Goal: Communication & Community: Answer question/provide support

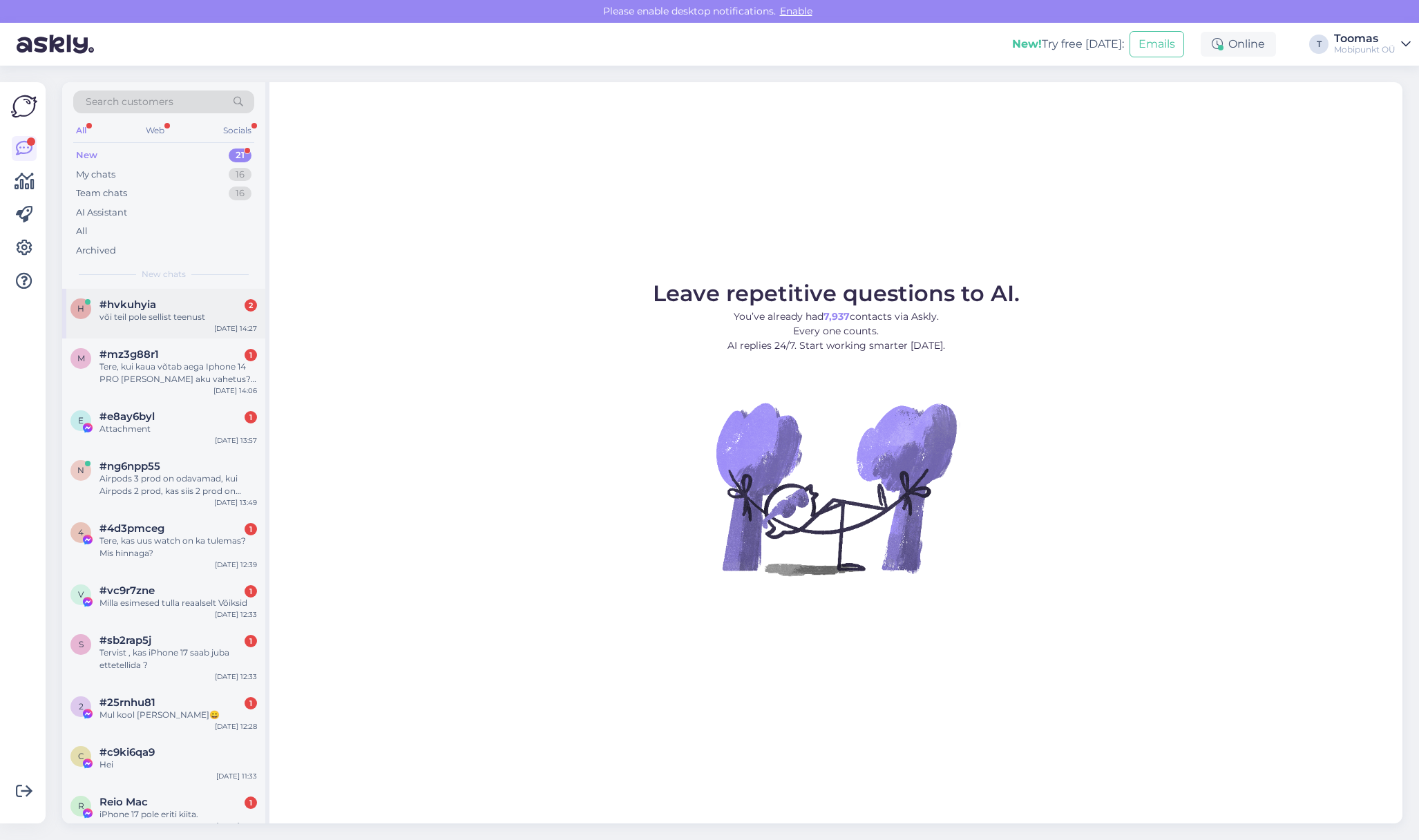
click at [212, 312] on div "või teil pole sellist teenust" at bounding box center [178, 317] width 158 height 13
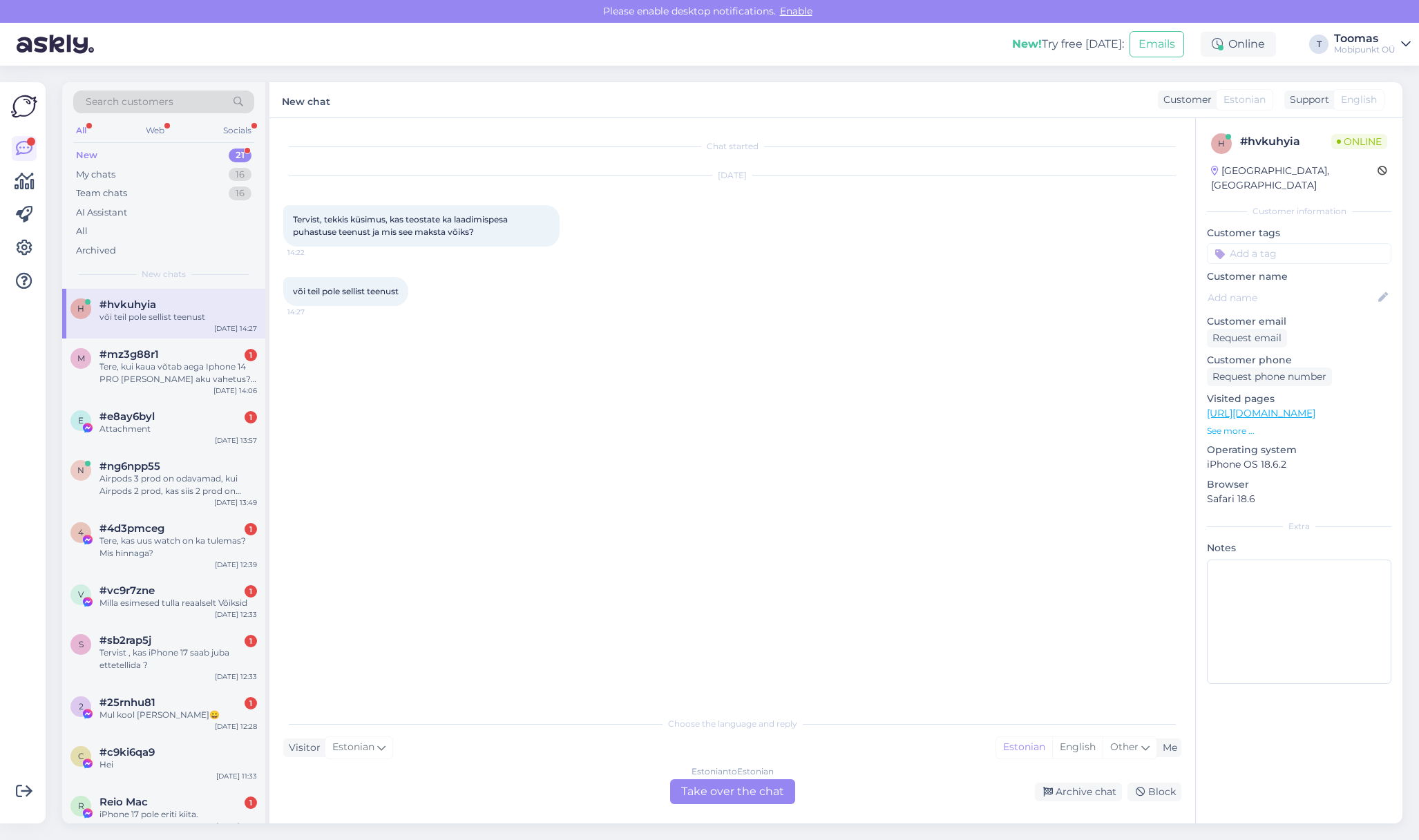
drag, startPoint x: 308, startPoint y: 214, endPoint x: 476, endPoint y: 222, distance: 168.2
click at [473, 222] on span "Tervist, tekkis küsimus, kas teostate ka laadimispesa puhastuse teenust ja mis …" at bounding box center [401, 225] width 217 height 23
click at [476, 222] on span "Tervist, tekkis küsimus, kas teostate ka laadimispesa puhastuse teenust ja mis …" at bounding box center [401, 225] width 217 height 23
click at [709, 795] on div "Estonian to Estonian Take over the chat" at bounding box center [733, 791] width 125 height 24
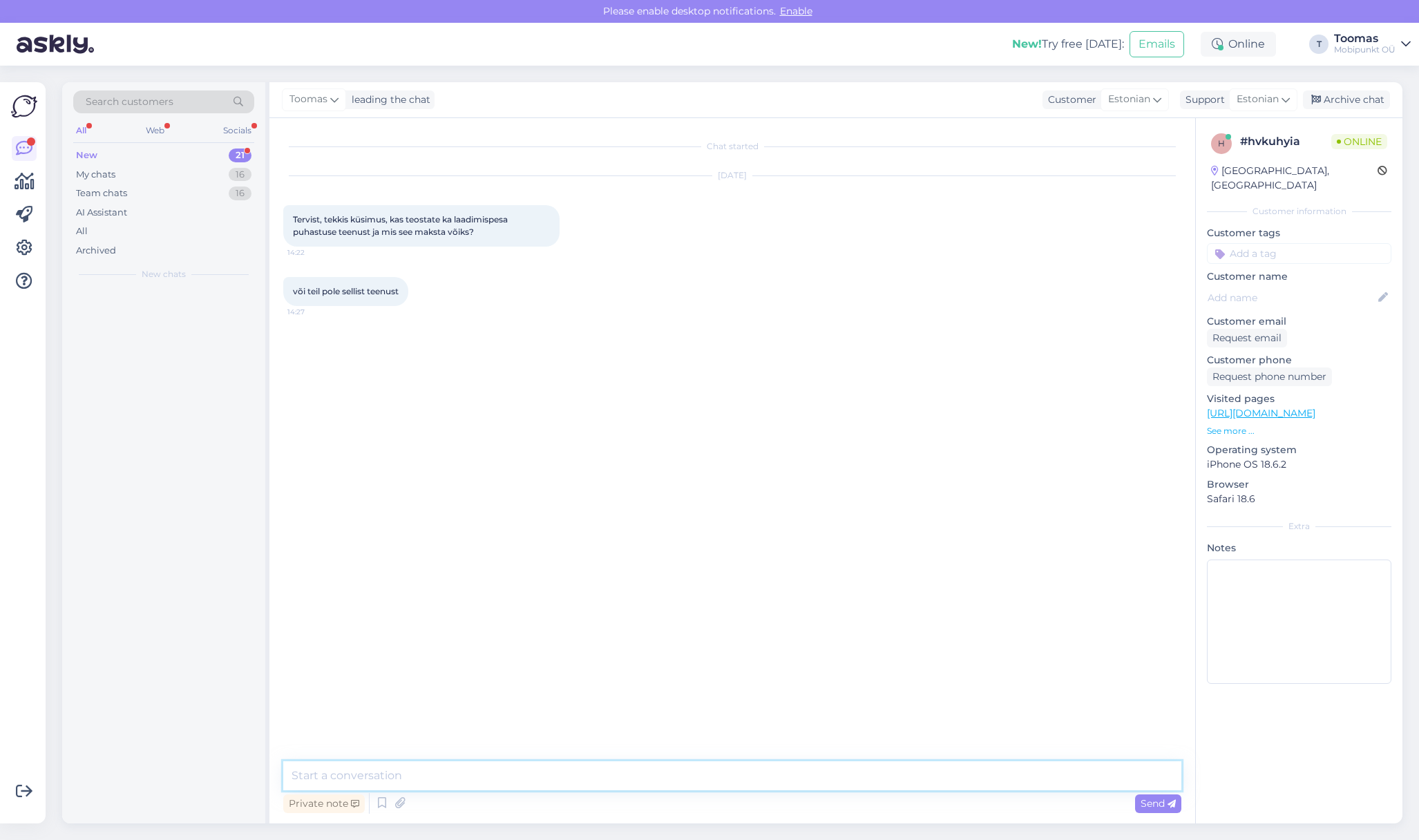
click at [709, 777] on textarea at bounding box center [731, 775] width 898 height 29
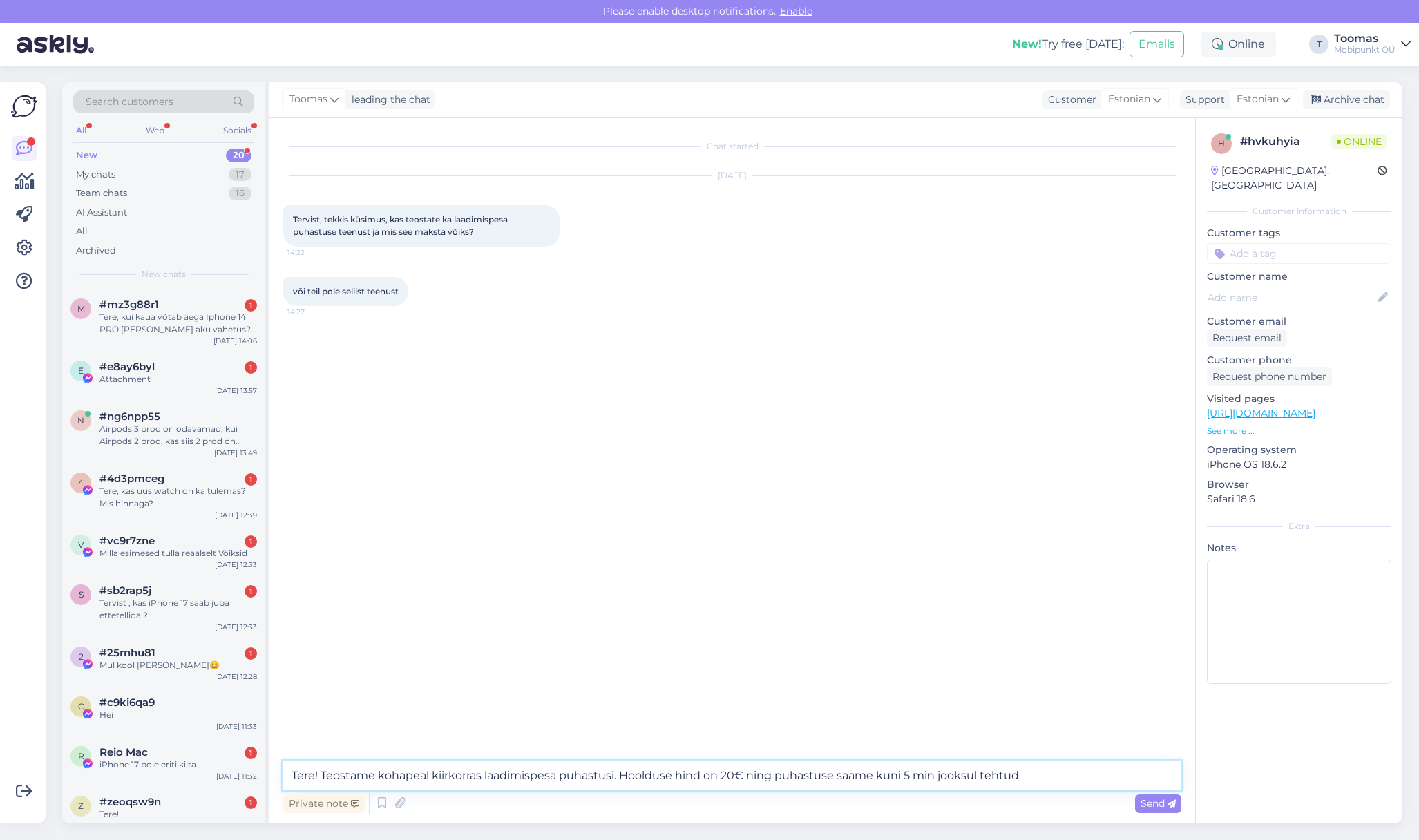
type textarea "Tere! Teostame kohapeal kiirkorras laadimispesa puhastusi. Hoolduse hind on 20€…"
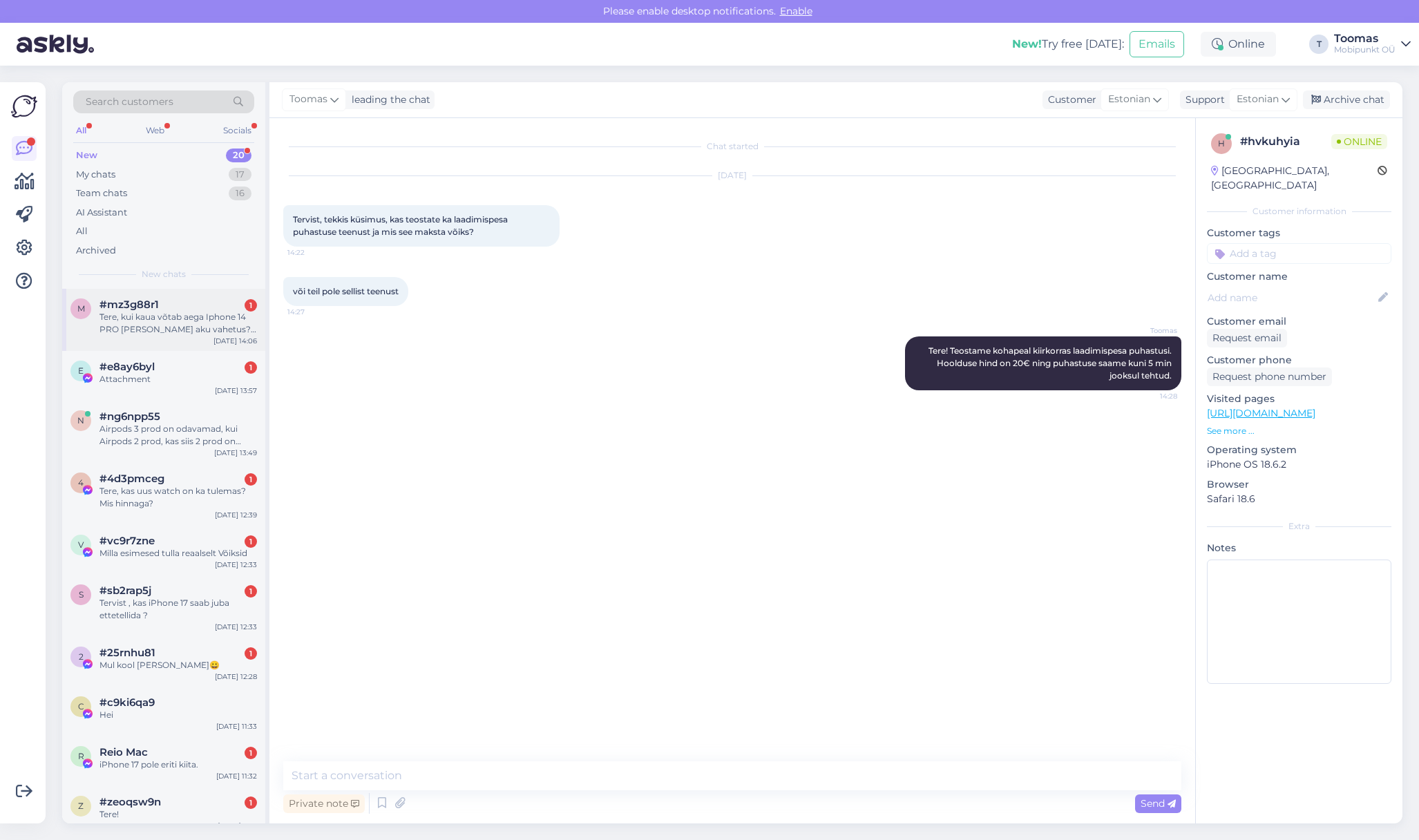
click at [199, 328] on div "Tere, kui kaua võtab aega Iphone 14 PRO [PERSON_NAME] aku vahetus? Ja kas tegem…" at bounding box center [178, 322] width 158 height 24
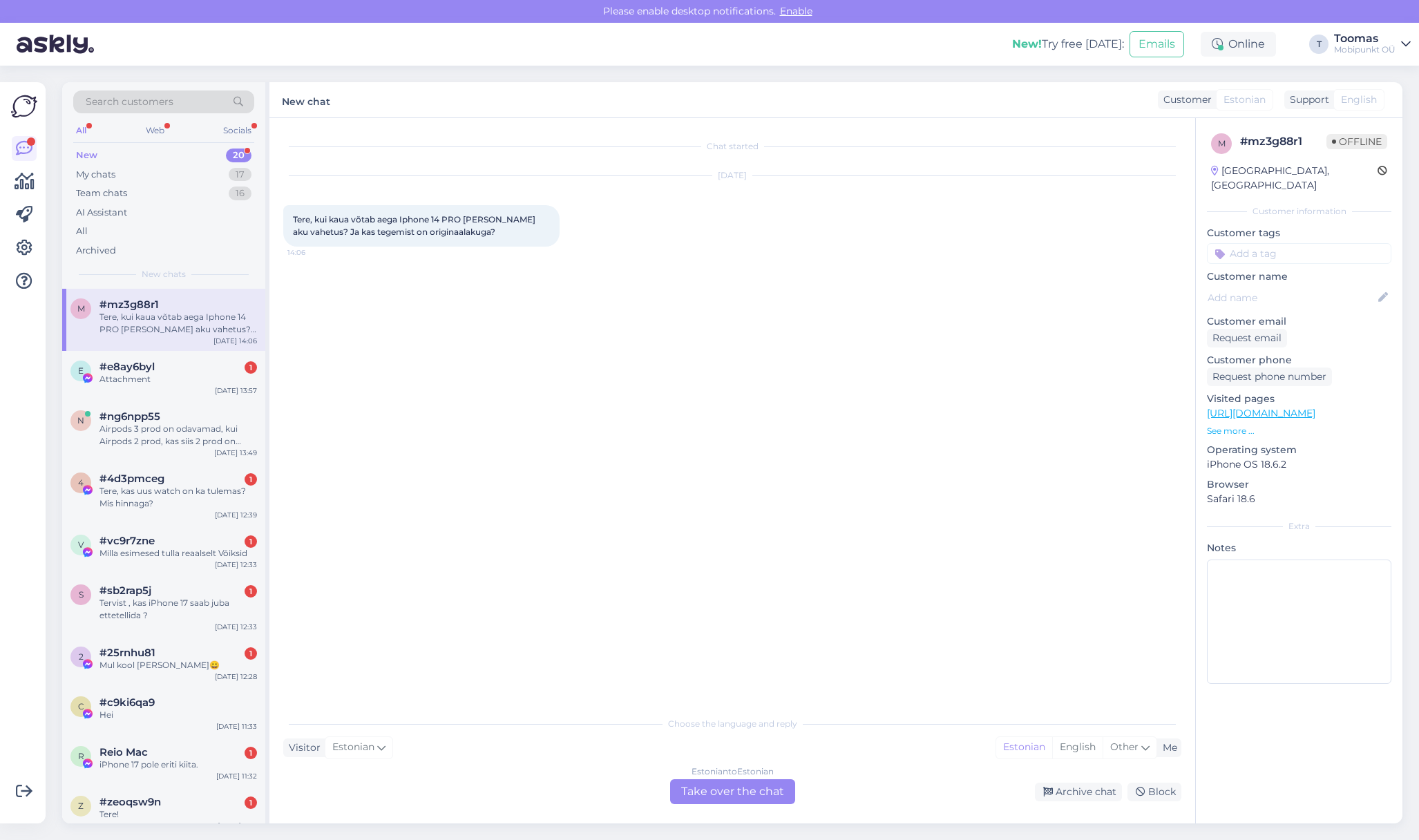
click at [740, 799] on div "Estonian to Estonian Take over the chat" at bounding box center [733, 791] width 125 height 24
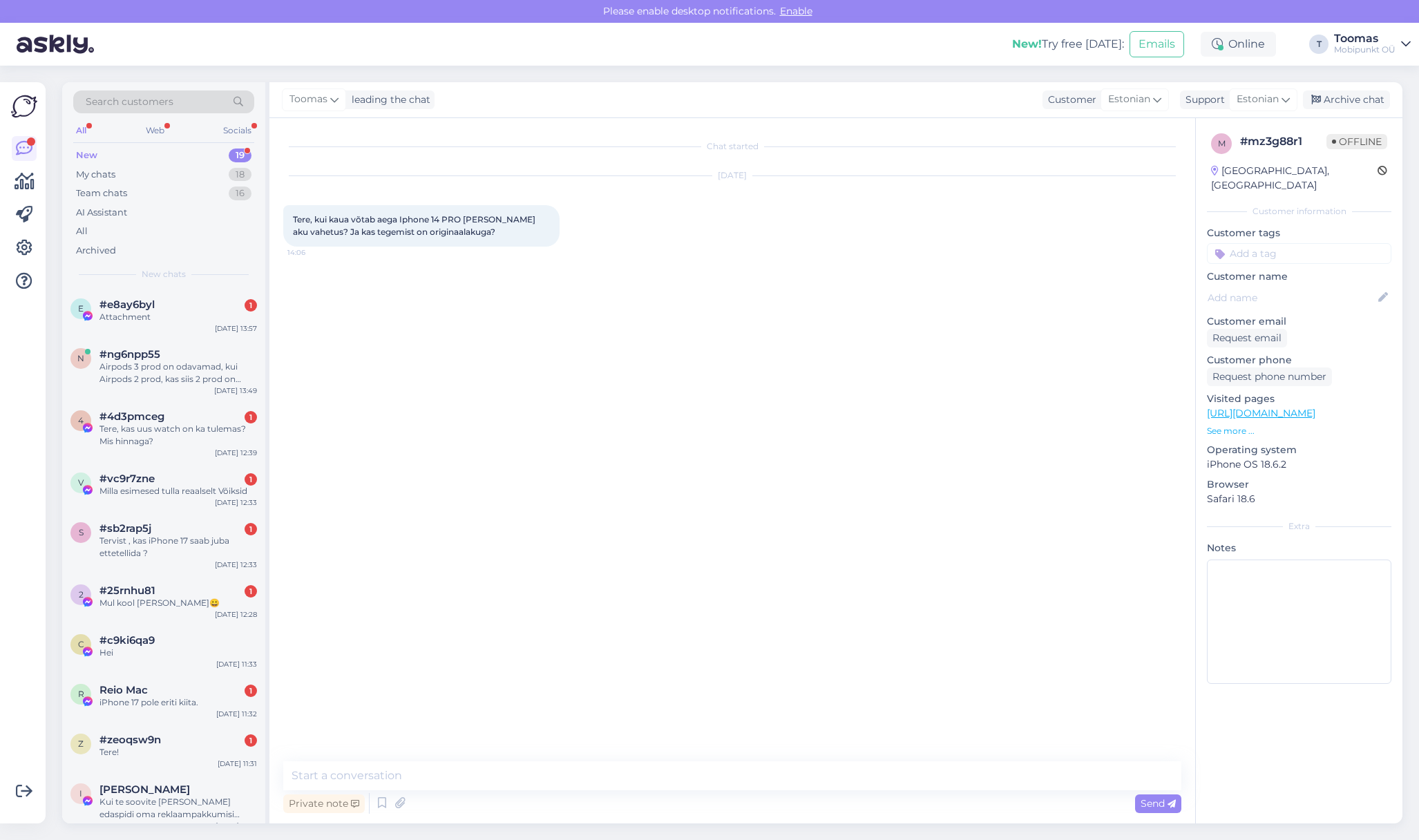
click at [740, 780] on textarea at bounding box center [731, 775] width 898 height 29
type textarea "Tere! Aku mida kasutame on 1:1 originaaliga millele anname omalt [PERSON_NAME] …"
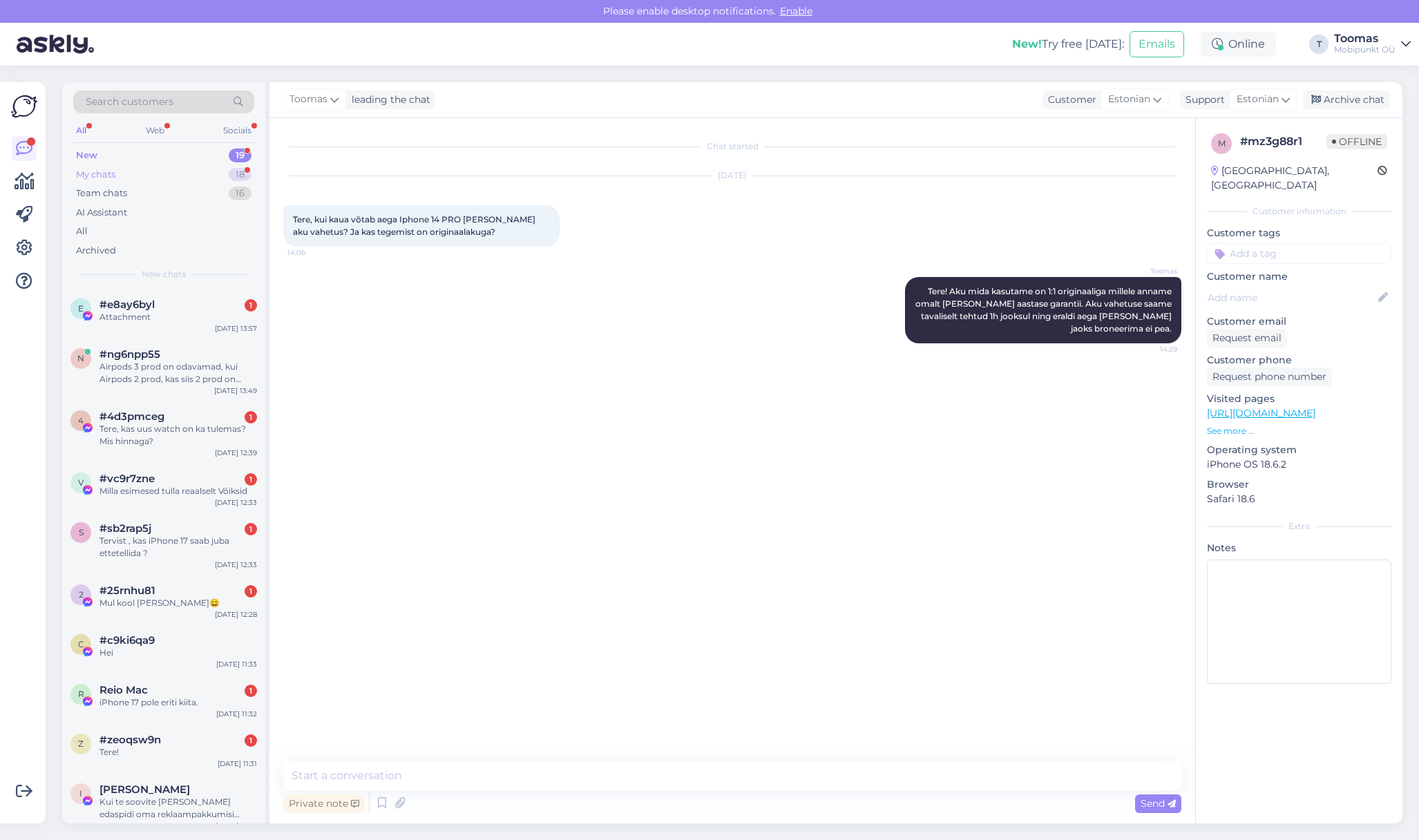
click at [235, 181] on div "My chats 18" at bounding box center [164, 175] width 181 height 19
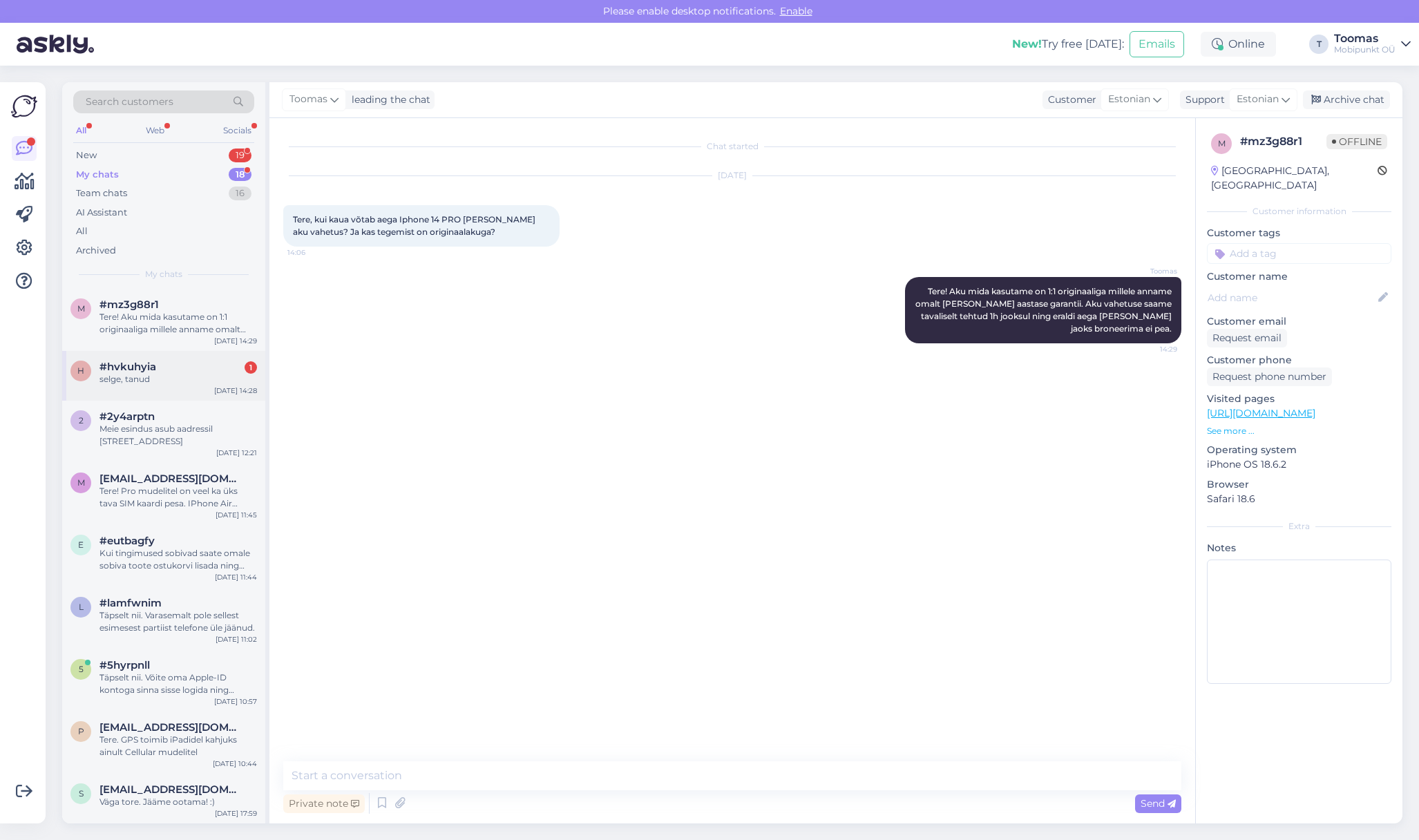
click at [184, 377] on div "selge, tanud" at bounding box center [178, 379] width 158 height 13
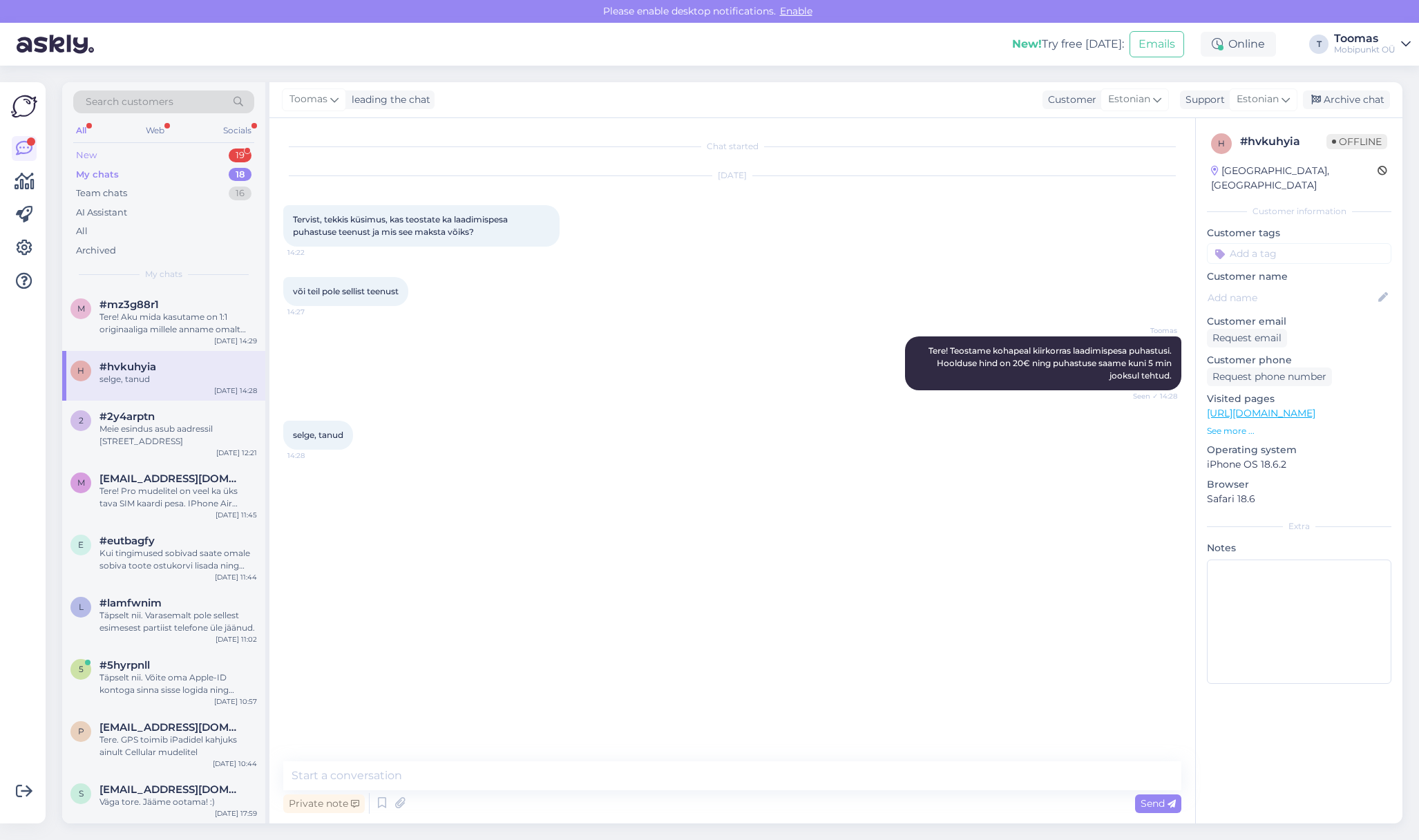
click at [161, 149] on div "New 19" at bounding box center [164, 155] width 181 height 19
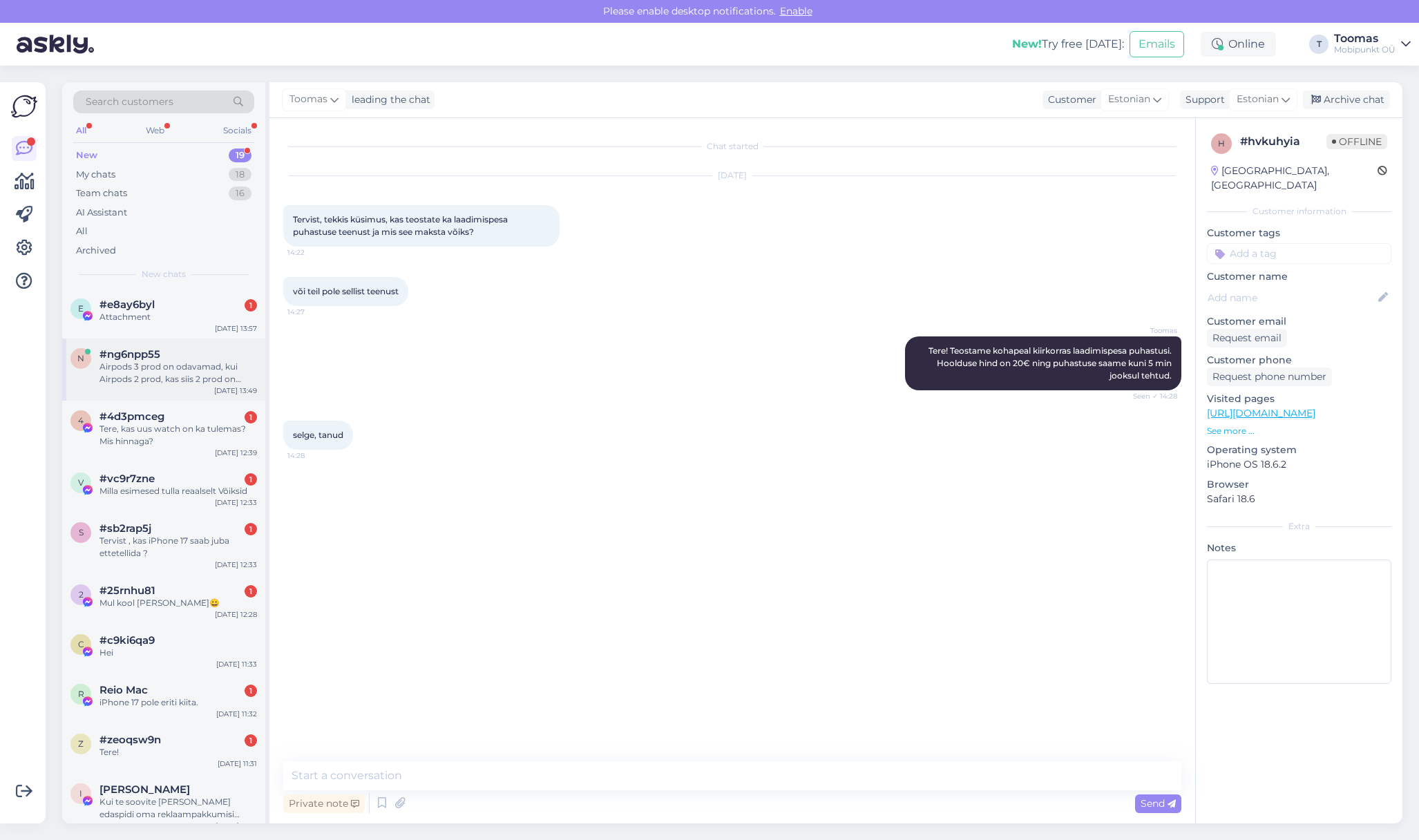
click at [183, 384] on div "Airpods 3 prod on odavamad, kui Airpods 2 prod, kas siis 2 prod on tõesti parem…" at bounding box center [178, 372] width 158 height 24
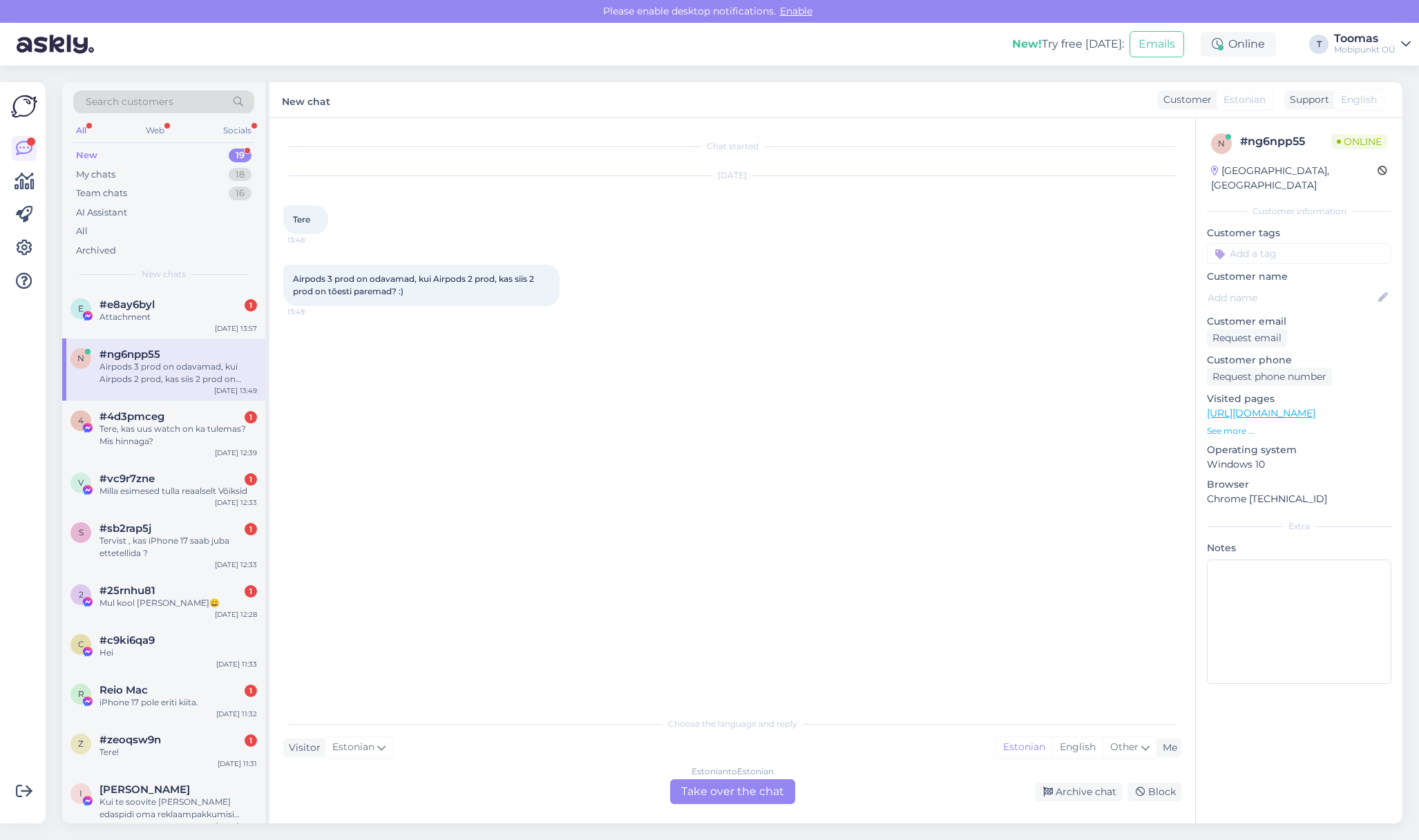
click at [758, 789] on div "Estonian to Estonian Take over the chat" at bounding box center [733, 791] width 125 height 24
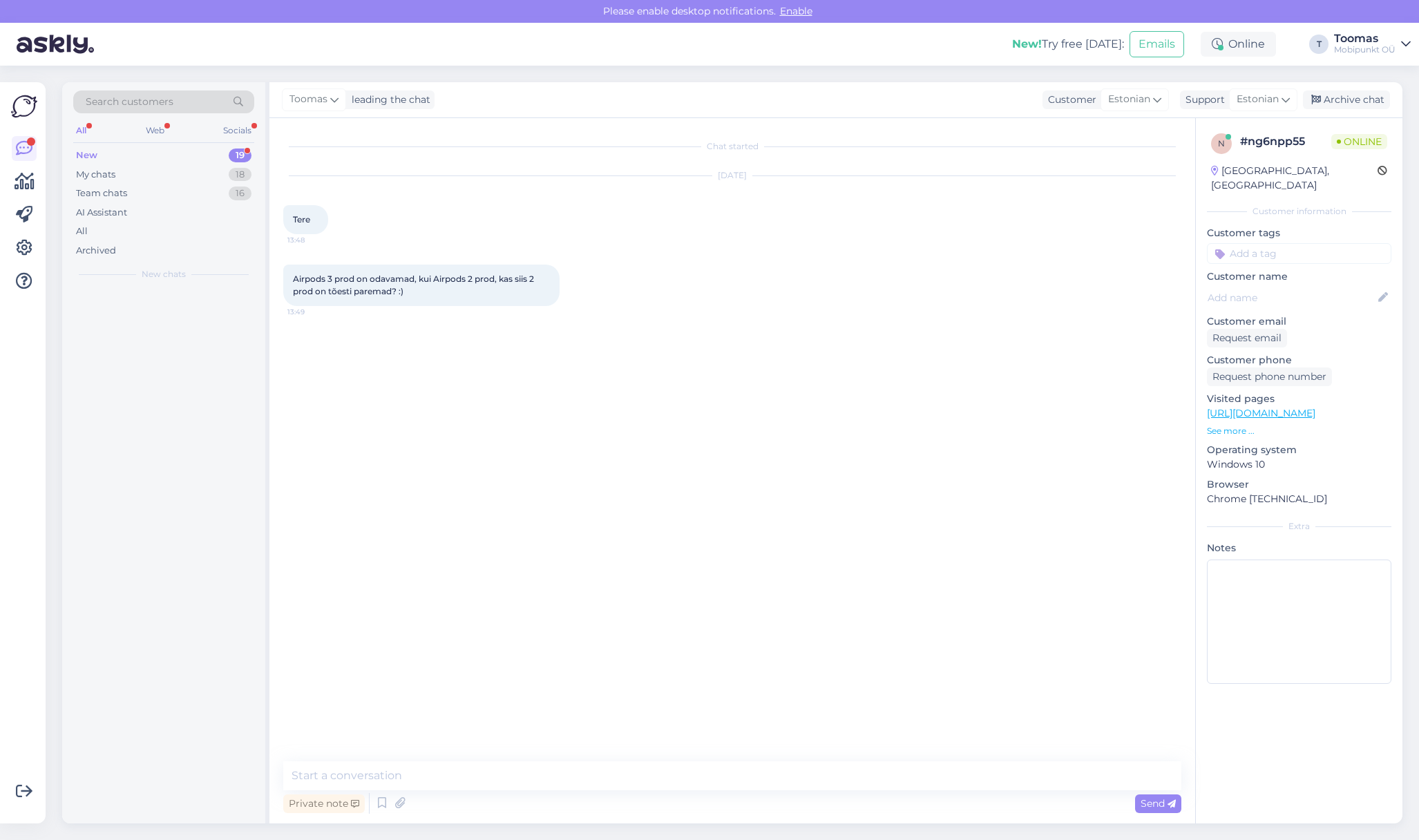
click at [759, 780] on textarea at bounding box center [731, 775] width 898 height 29
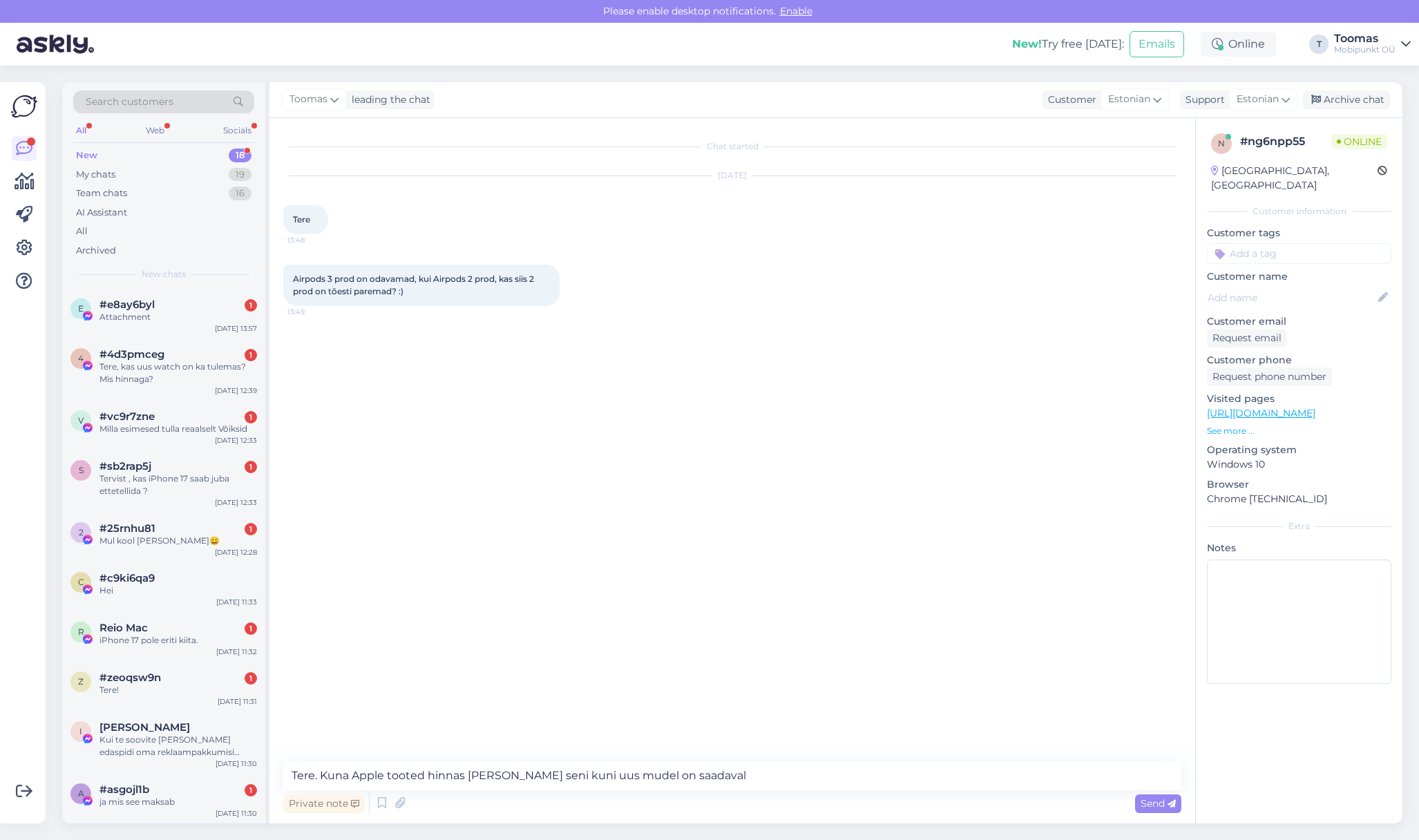
click at [427, 774] on textarea "Tere. Kuna Apple tooted hinnas [PERSON_NAME] seni kuni uus mudel on saadaval" at bounding box center [731, 775] width 898 height 29
click at [804, 773] on textarea "Tere. Kuna Apple tooted [PERSON_NAME] hinnas [PERSON_NAME] seni kuni uus mudel …" at bounding box center [731, 775] width 898 height 29
type textarea "Tere. Kuna Apple tooted [PERSON_NAME] hinnas [PERSON_NAME] seni kuni uus mudel …"
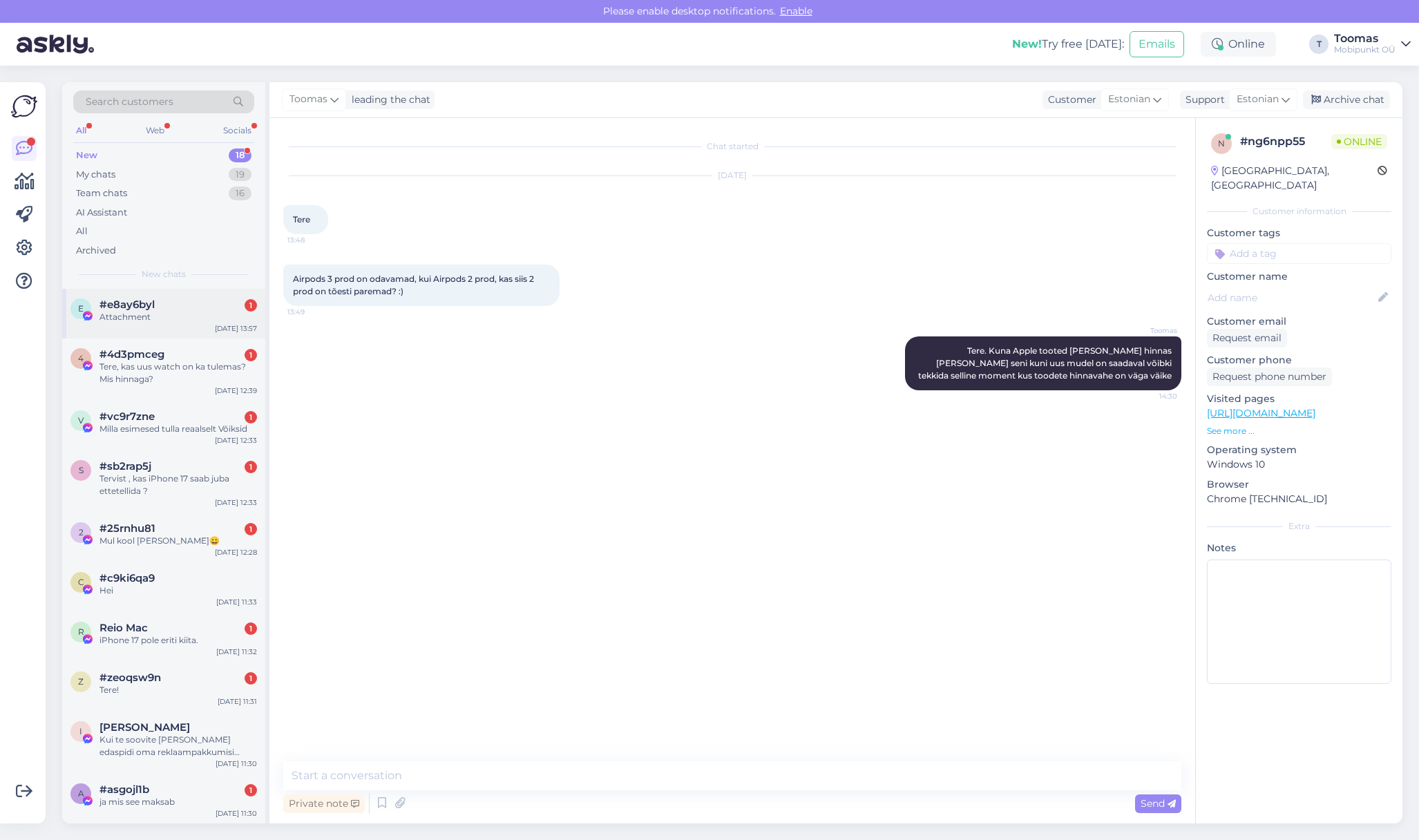
click at [228, 338] on div "e #e8ay6byl 1 Attachment [DATE] 13:57 4 #4d3pmceg 1 Tere, kas uus watch on ka t…" at bounding box center [164, 767] width 204 height 957
click at [189, 313] on div "Attachment" at bounding box center [178, 317] width 158 height 13
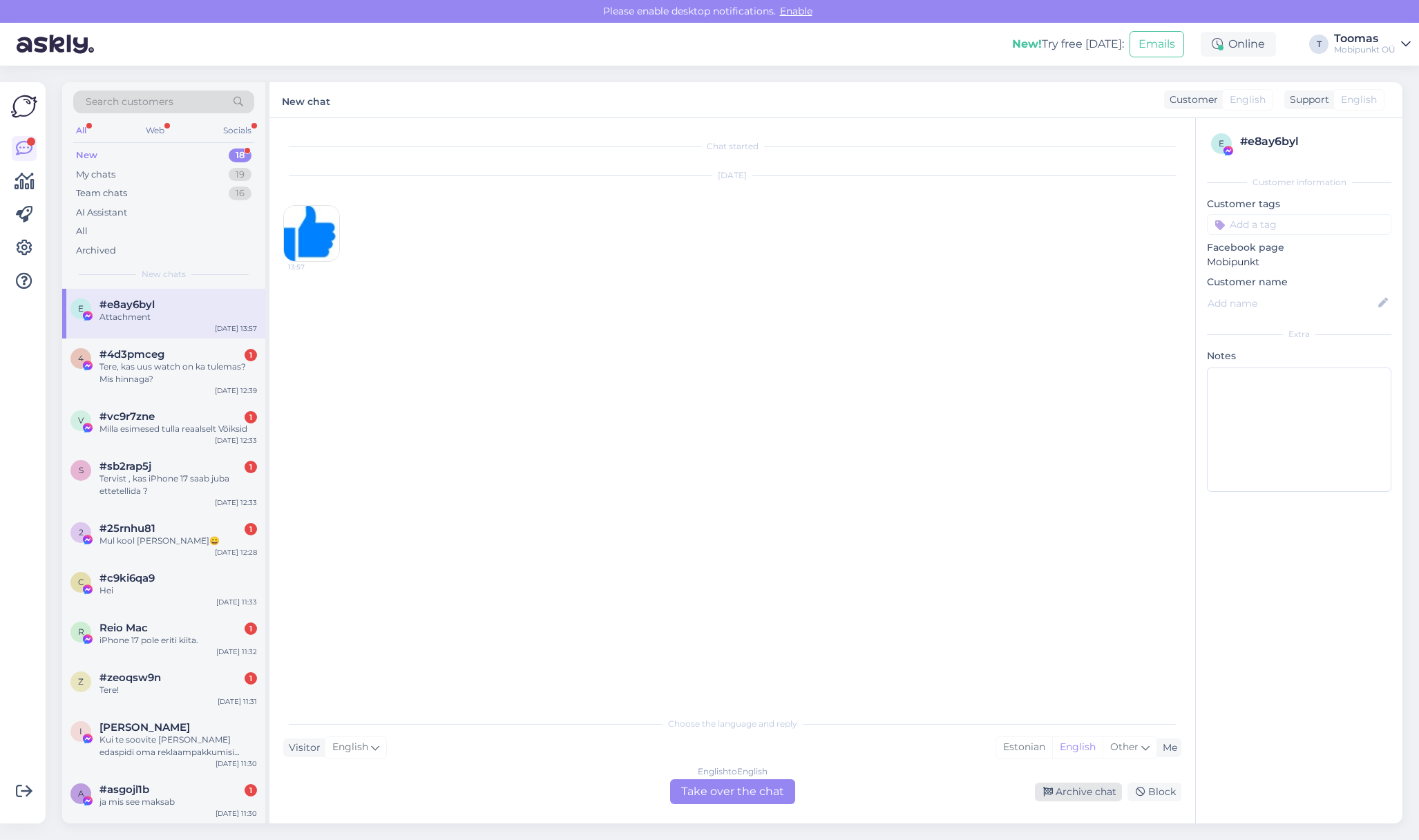
click at [1096, 794] on div "Archive chat" at bounding box center [1078, 792] width 87 height 19
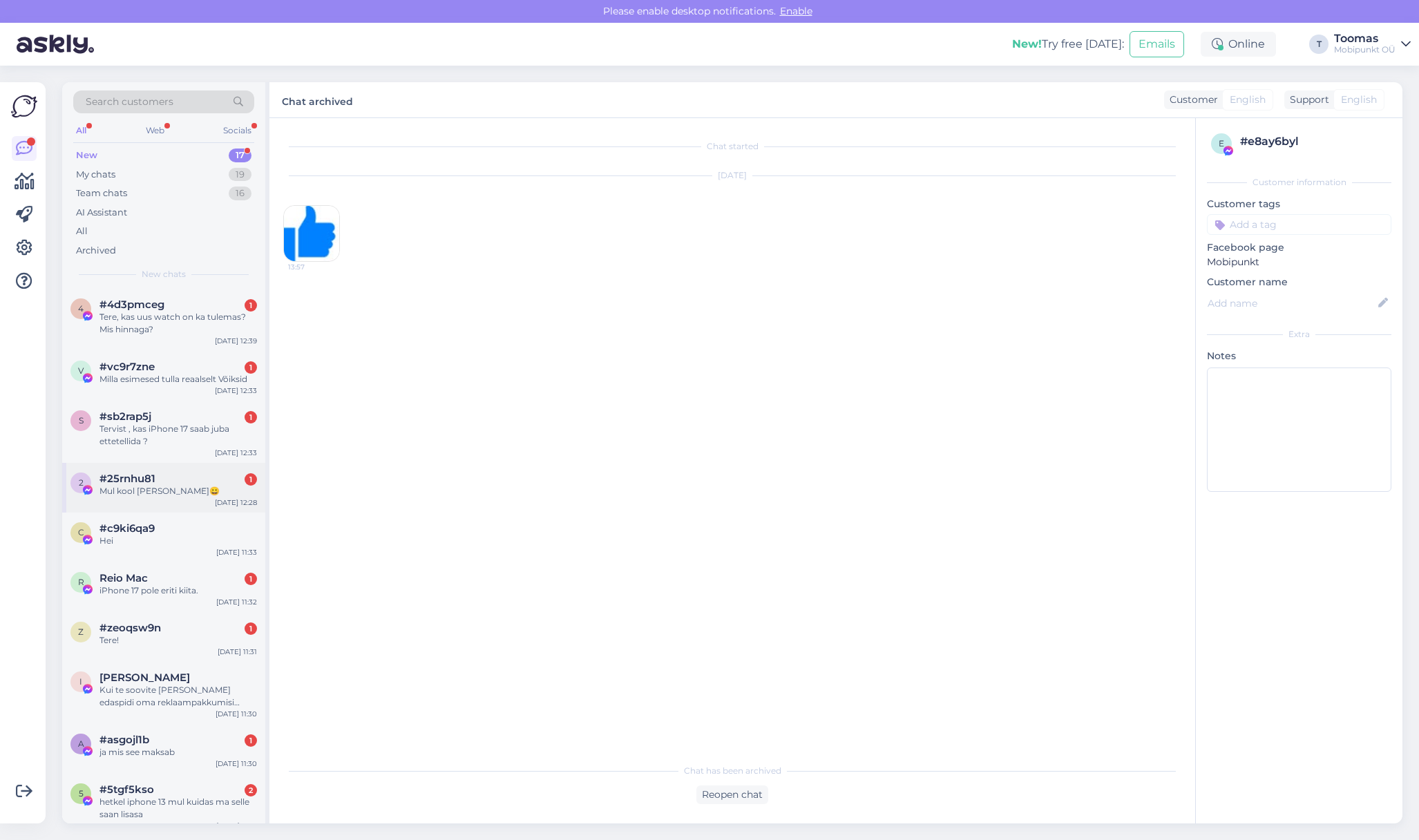
click at [188, 499] on div "2 #25rnhu81 1 Mul kool [PERSON_NAME]😀 [DATE] 12:28" at bounding box center [164, 487] width 204 height 50
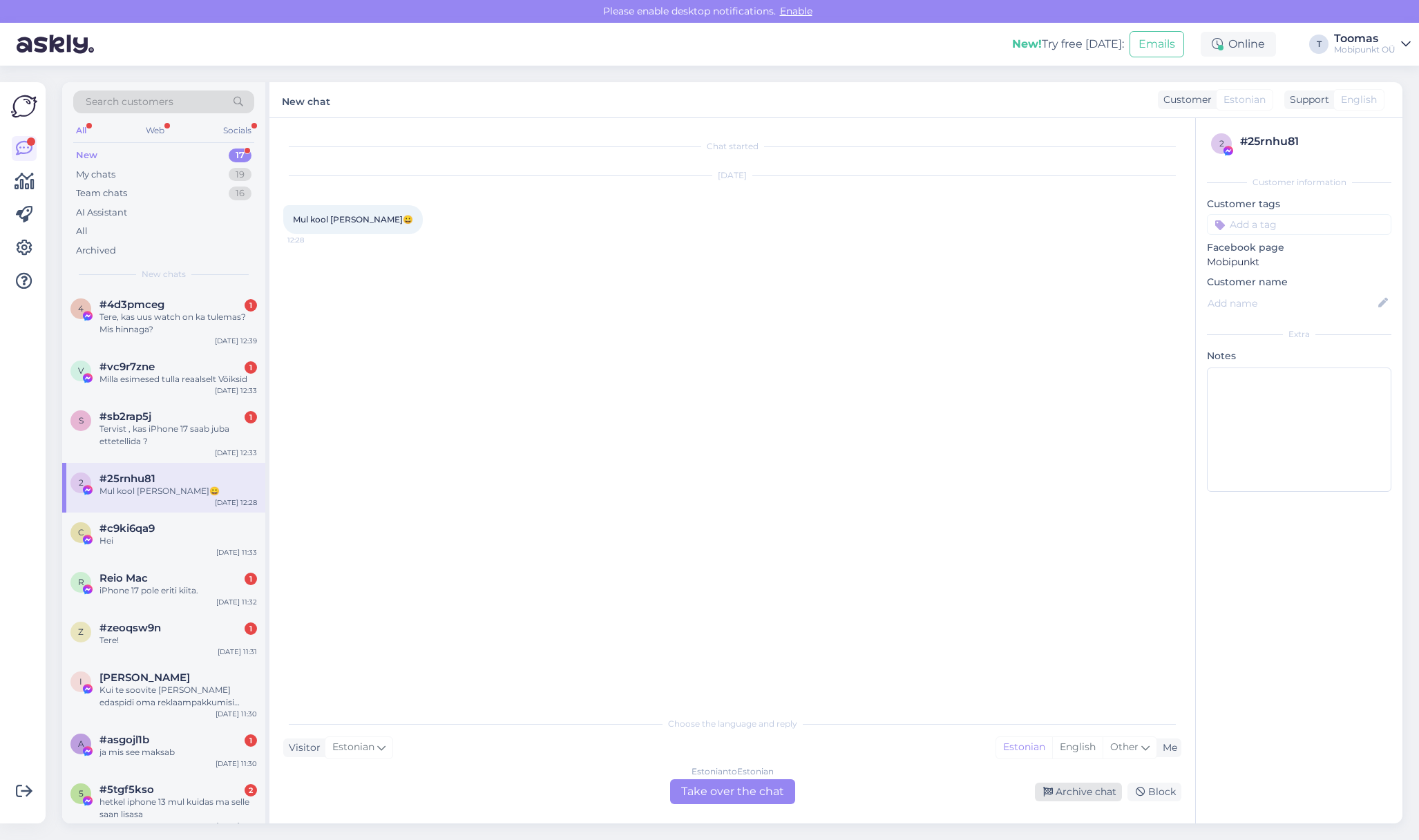
click at [1053, 795] on icon at bounding box center [1047, 792] width 9 height 9
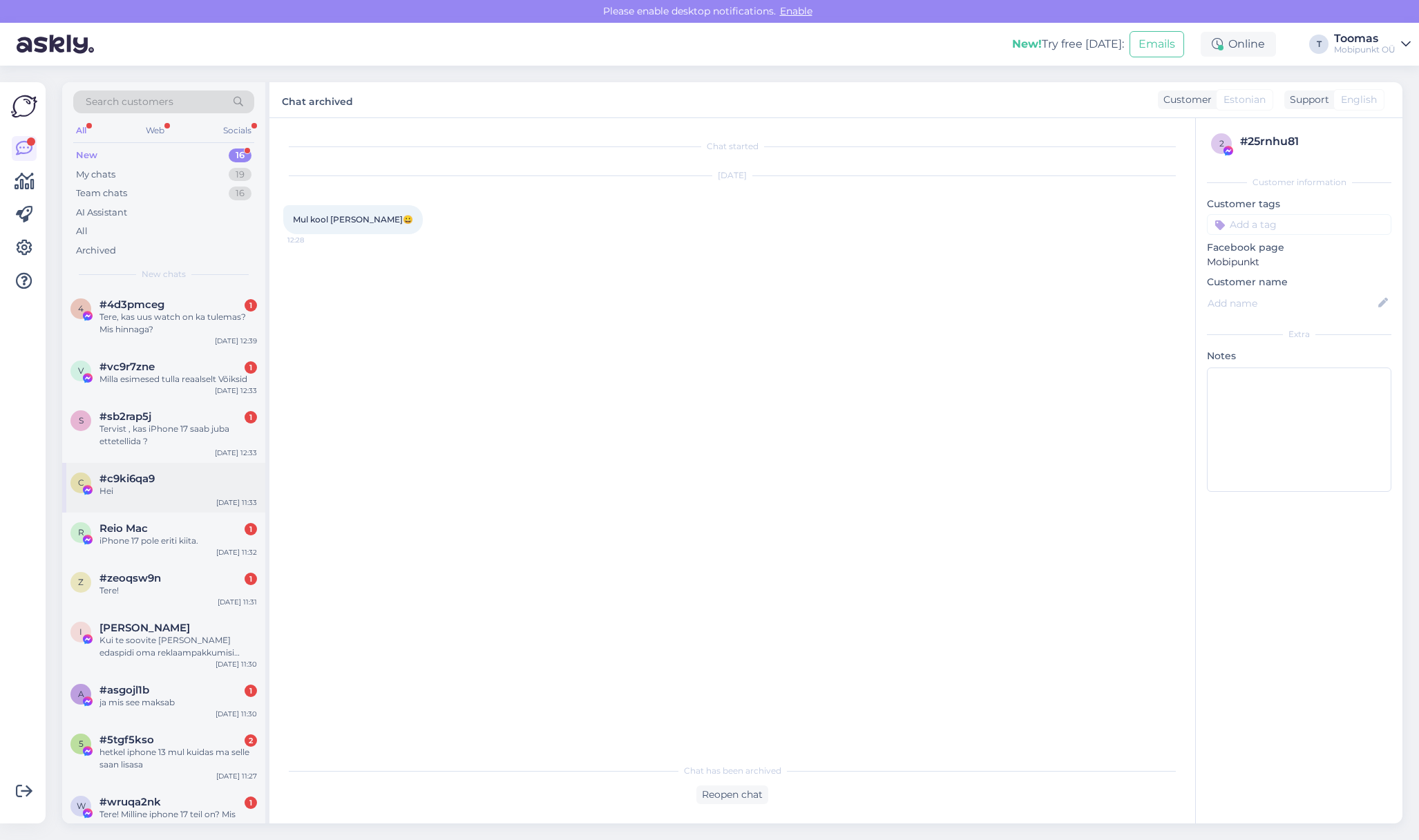
click at [164, 509] on div "c #c9ki6qa9 Hei [DATE] 11:33" at bounding box center [164, 487] width 204 height 50
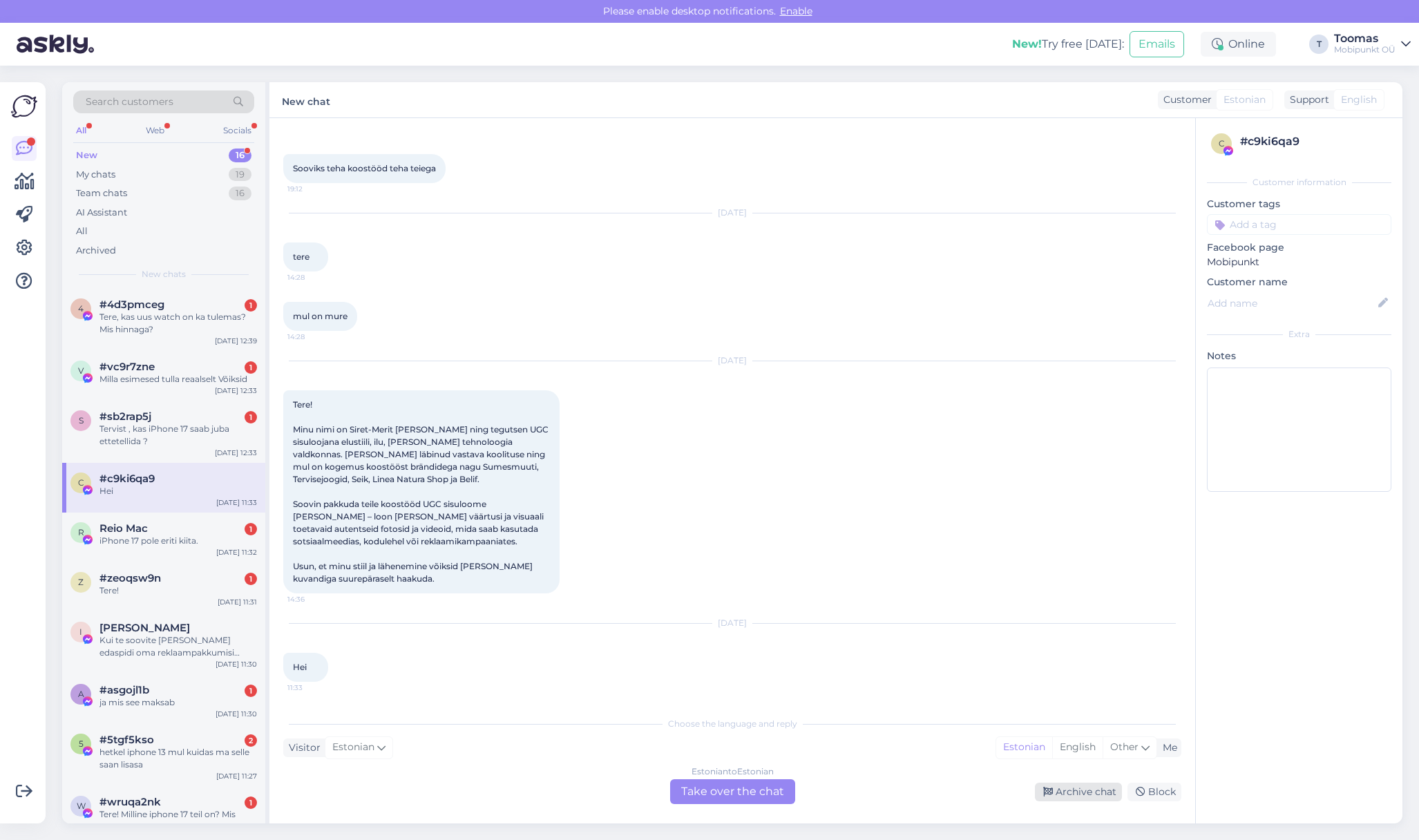
click at [1066, 797] on div "Archive chat" at bounding box center [1078, 792] width 87 height 19
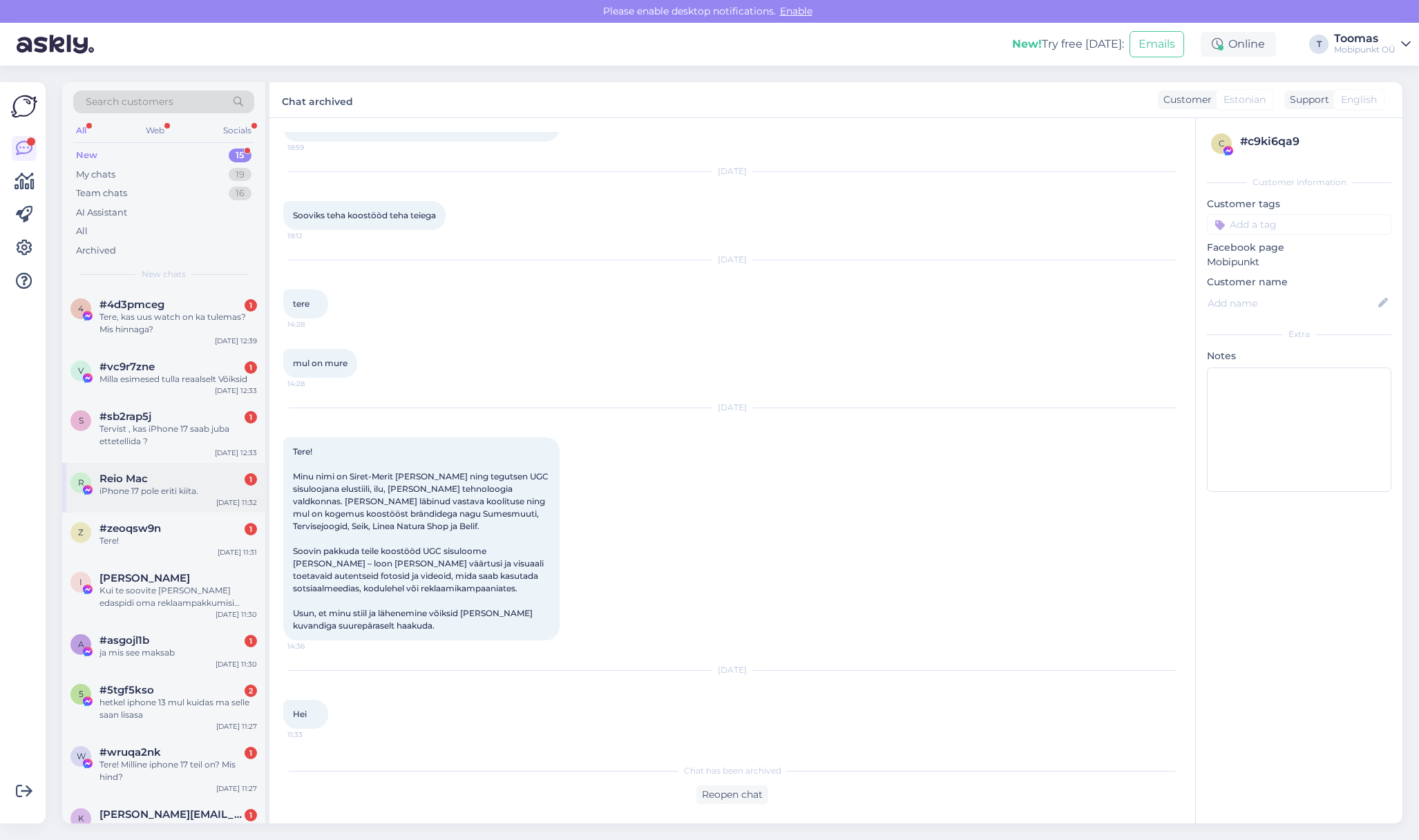
click at [195, 469] on div "R Reio Mac 1 iPhone 17 pole eriti kiita. [DATE] 11:32" at bounding box center [164, 487] width 204 height 50
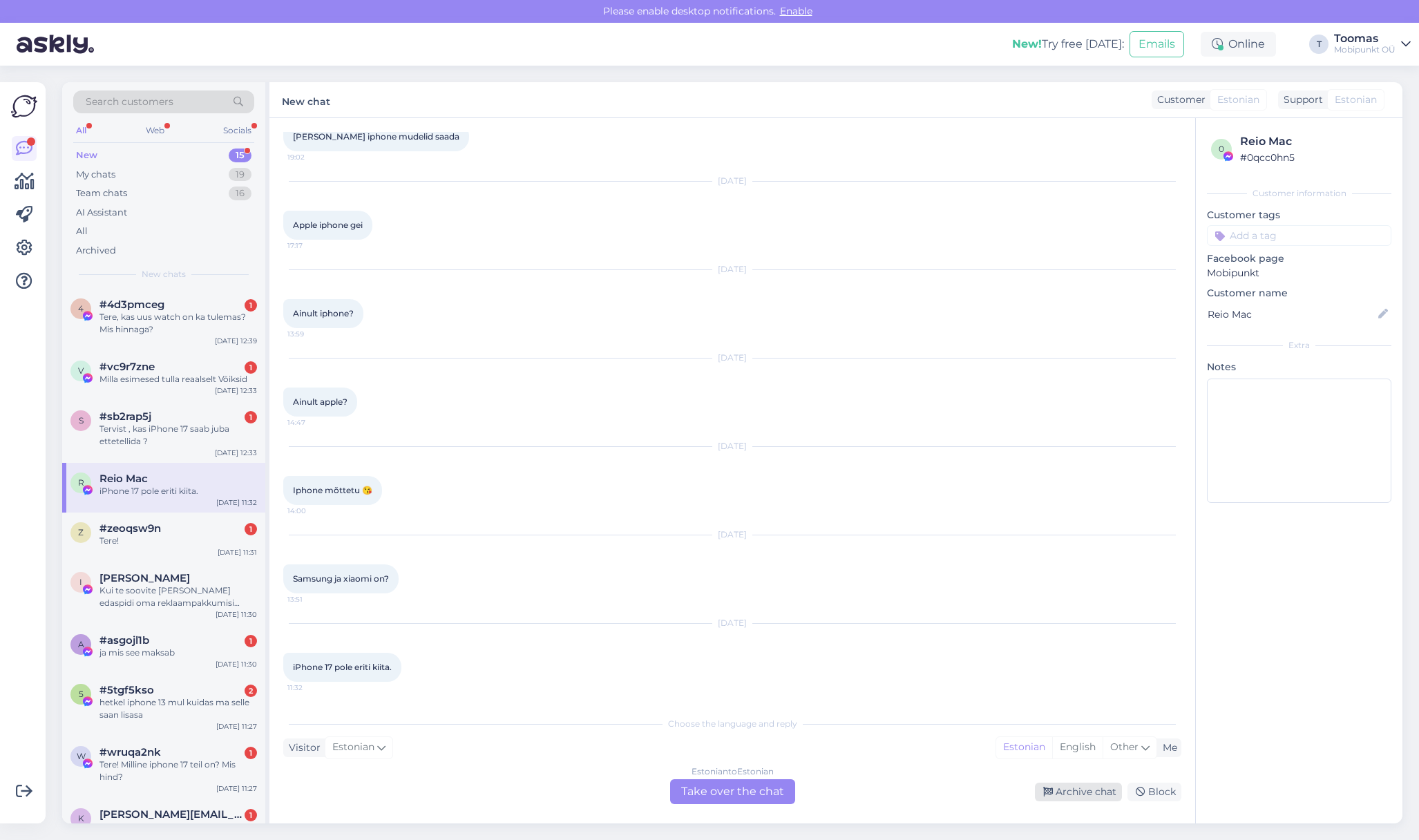
click at [1065, 798] on div "Archive chat" at bounding box center [1078, 792] width 87 height 19
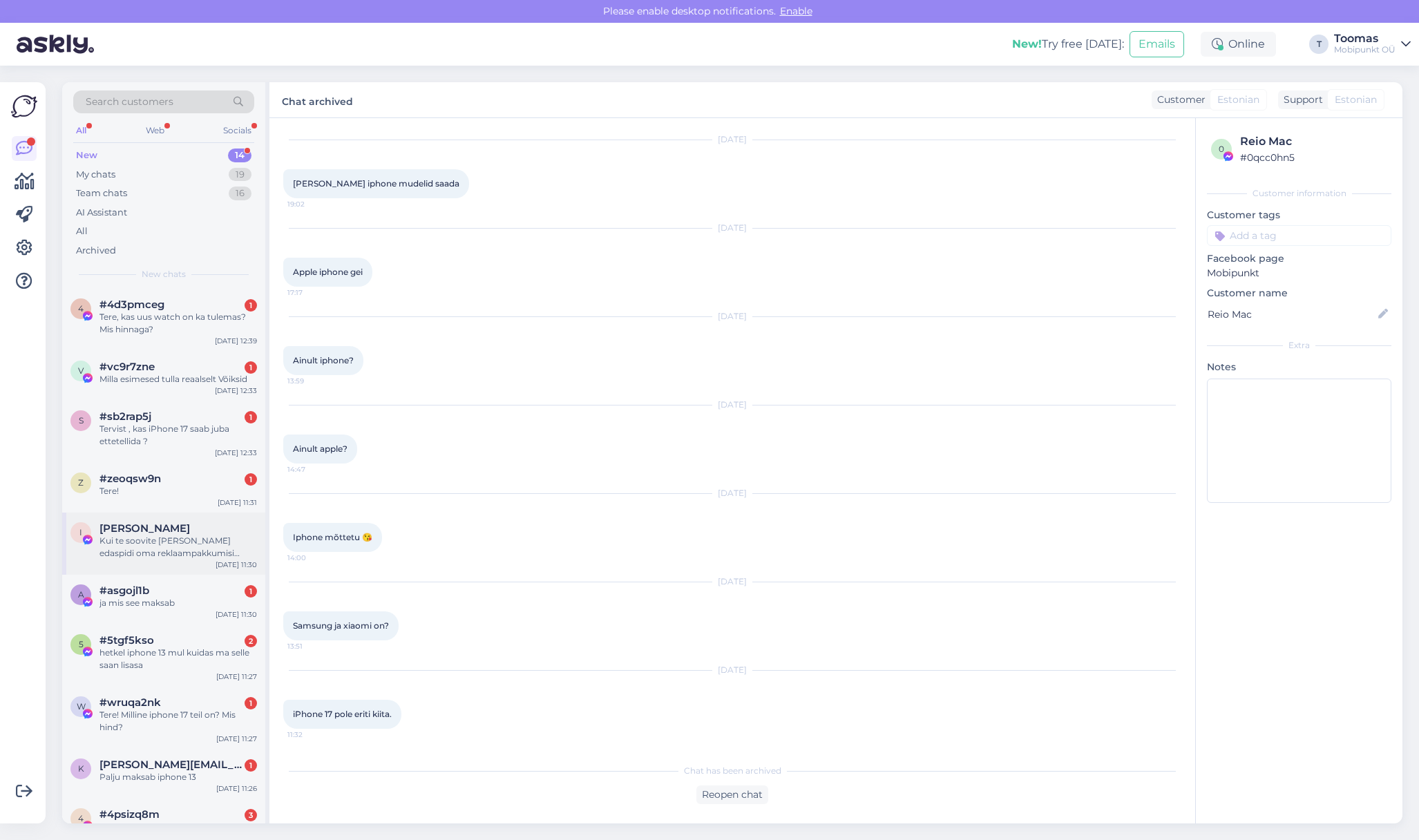
click at [169, 549] on div "Kui te soovite [PERSON_NAME] edaspidi oma reklaampakkumisi saata, siis sooviksi…" at bounding box center [178, 546] width 158 height 24
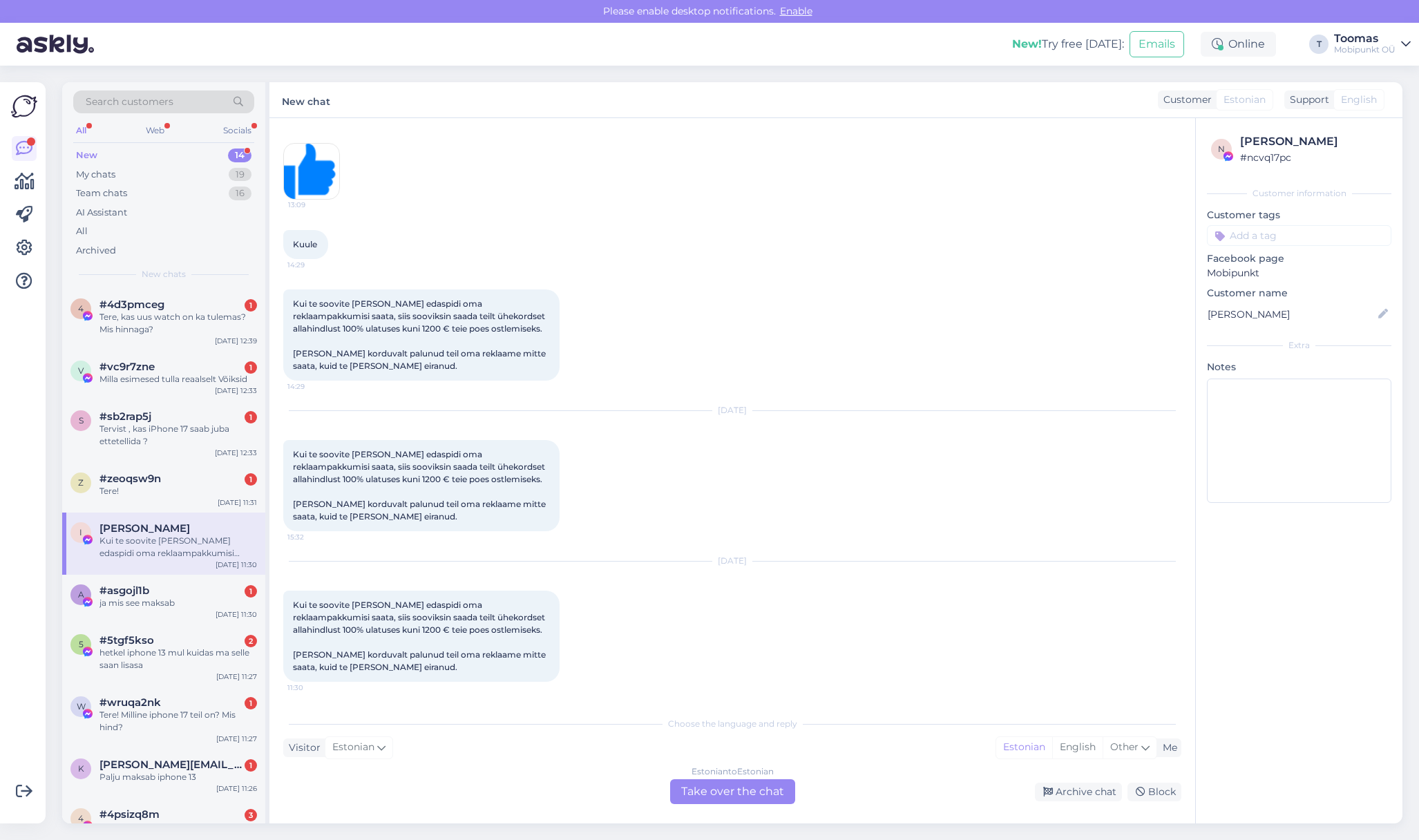
scroll to position [3782, 0]
click at [1041, 783] on div "Archive chat" at bounding box center [1078, 792] width 87 height 19
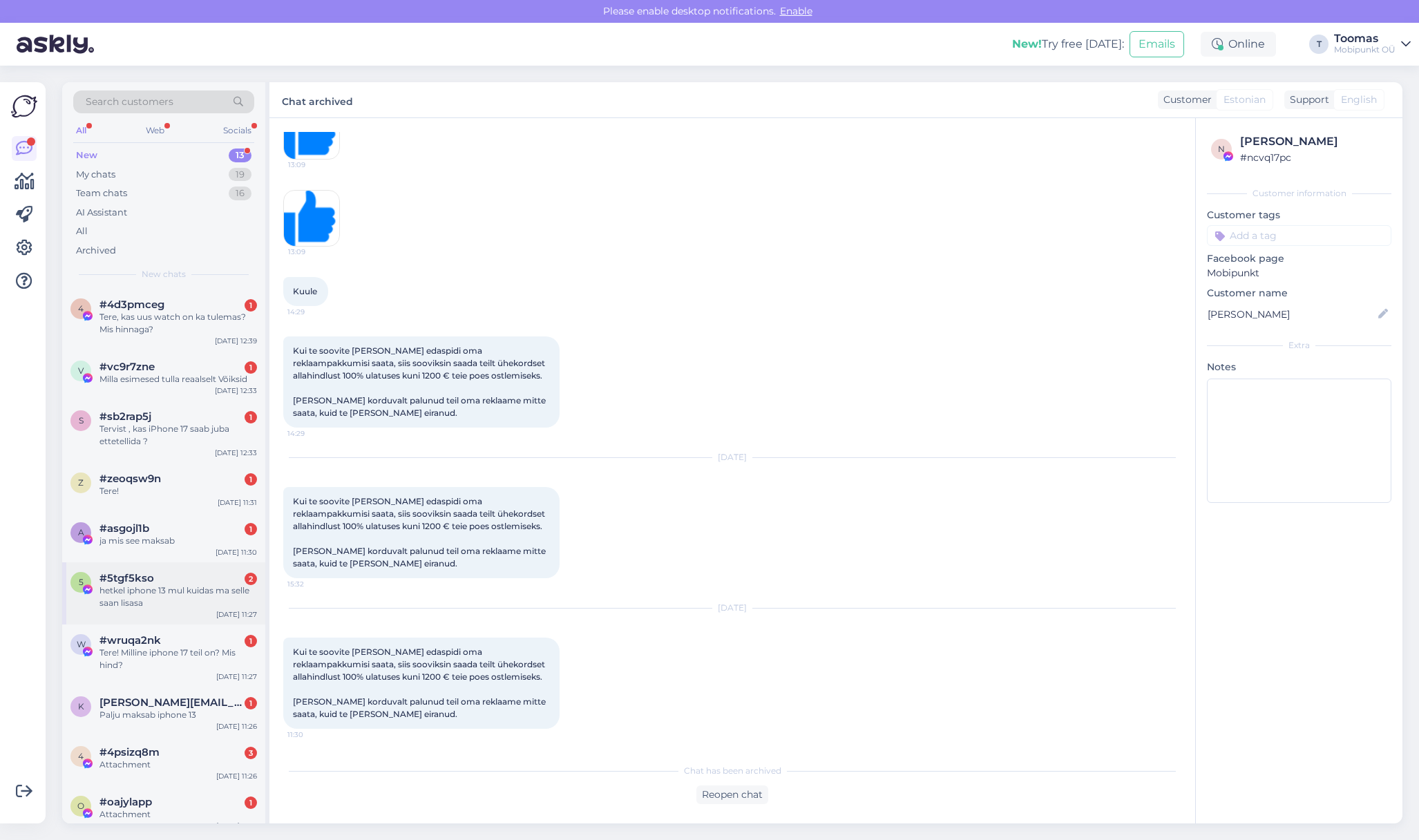
click at [209, 562] on div "5 #5tgf5kso 2 hetkel iphone 13 mul kuidas ma selle saan lisasa [DATE] 11:27" at bounding box center [164, 593] width 204 height 62
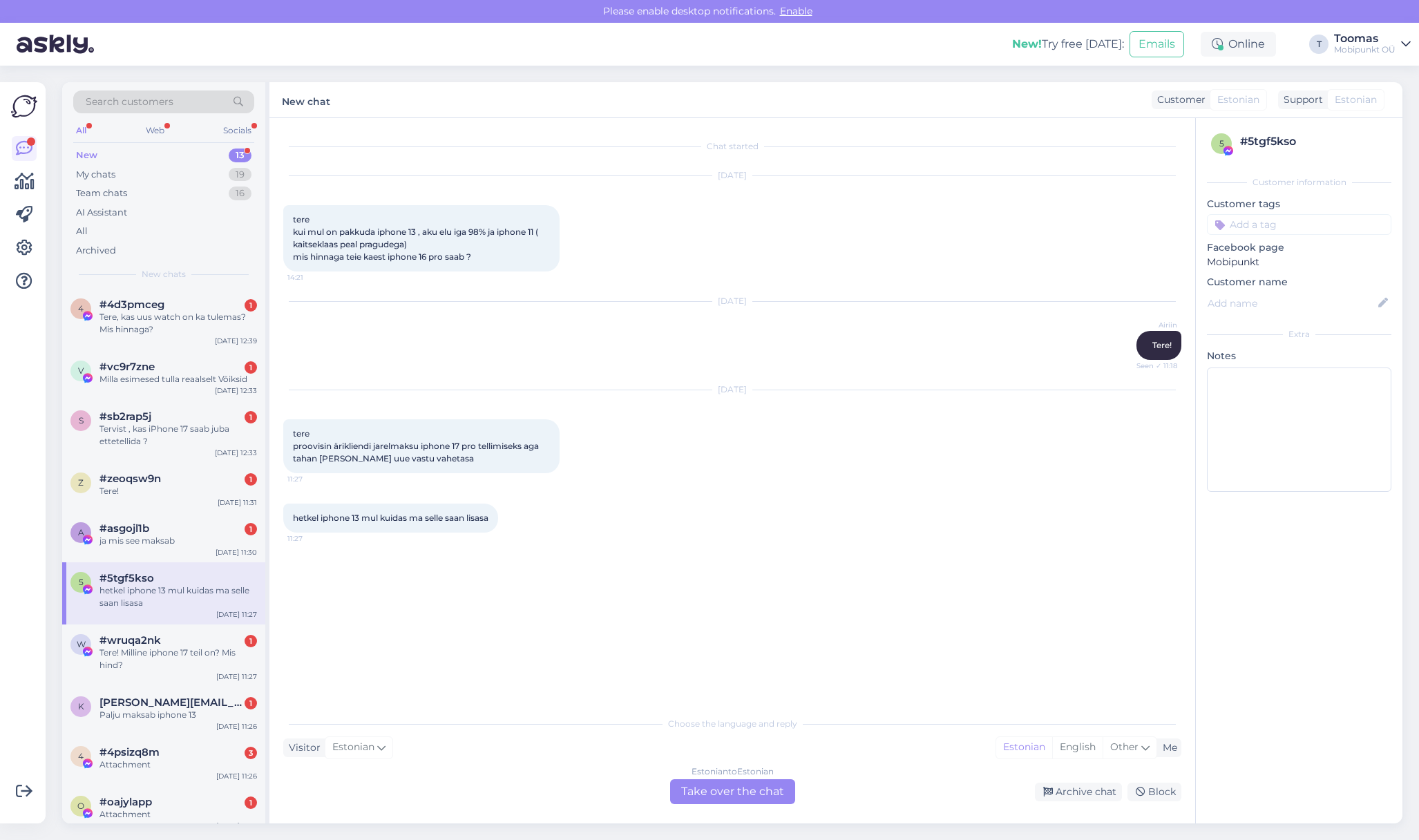
click at [761, 795] on div "Estonian to Estonian Take over the chat" at bounding box center [733, 791] width 125 height 24
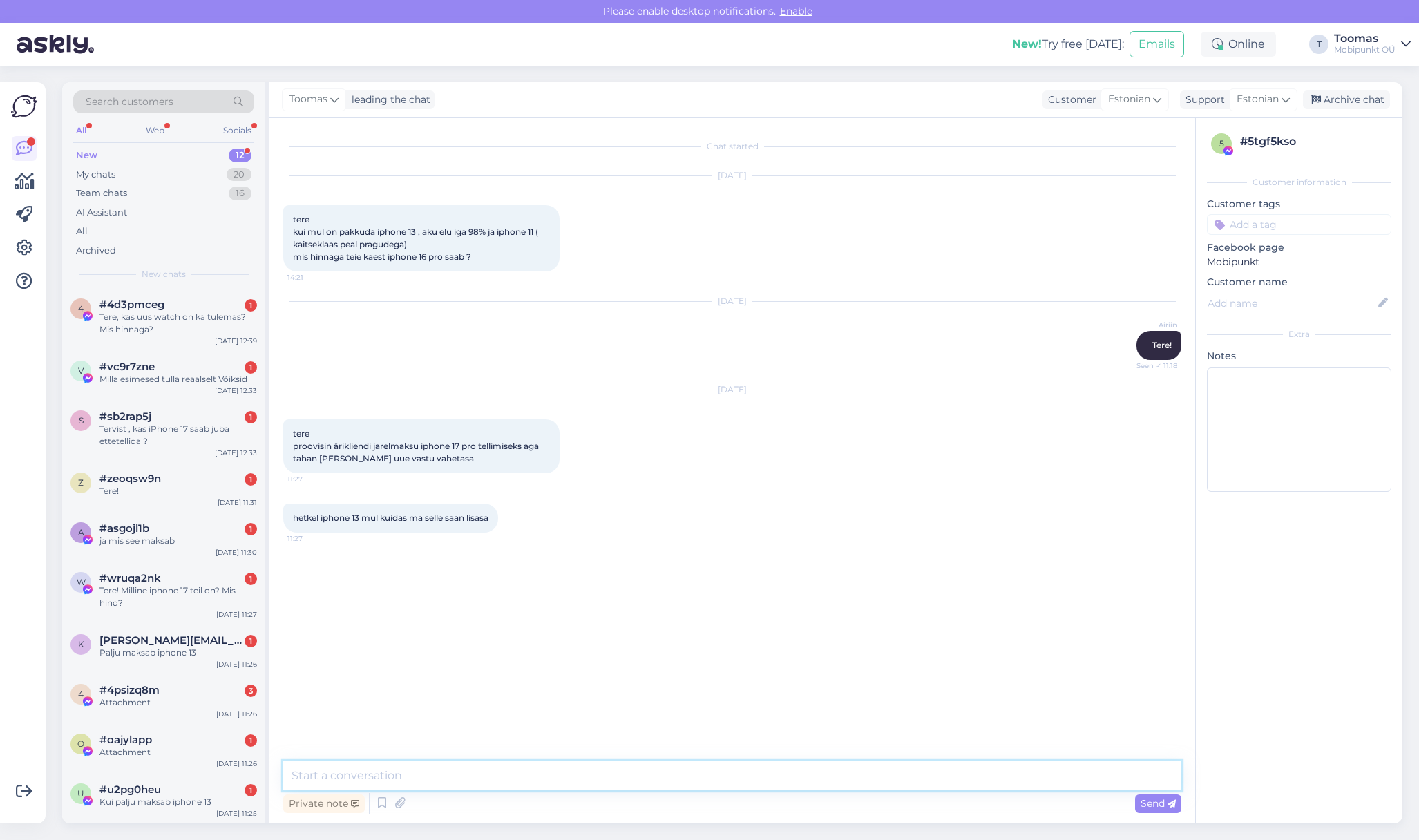
click at [611, 772] on textarea at bounding box center [731, 775] width 898 height 29
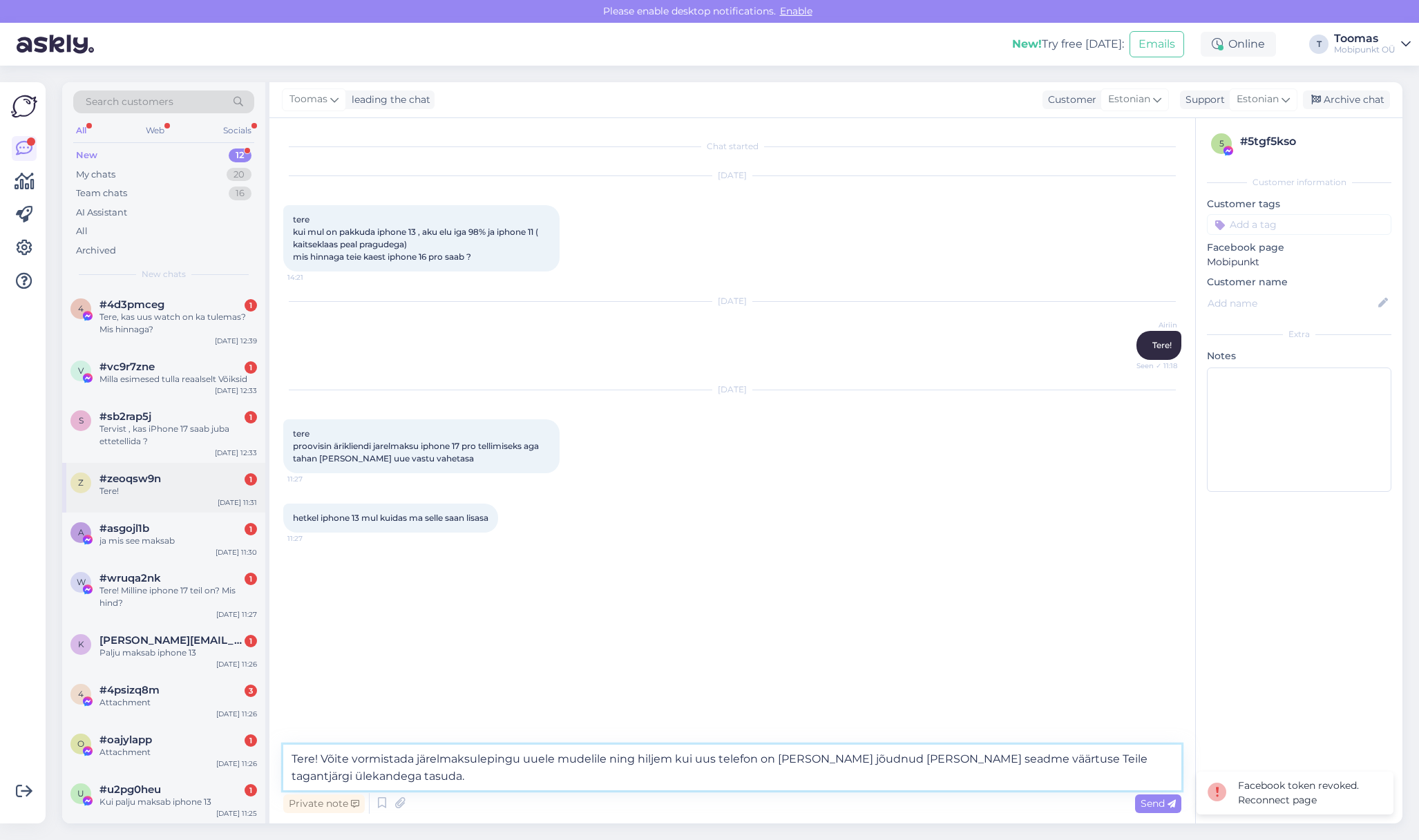
type textarea "Tere! Võite vormistada järelmaksulepingu uuele mudelile ning hiljem kui uus tel…"
click at [154, 495] on div "Tere!" at bounding box center [178, 490] width 158 height 13
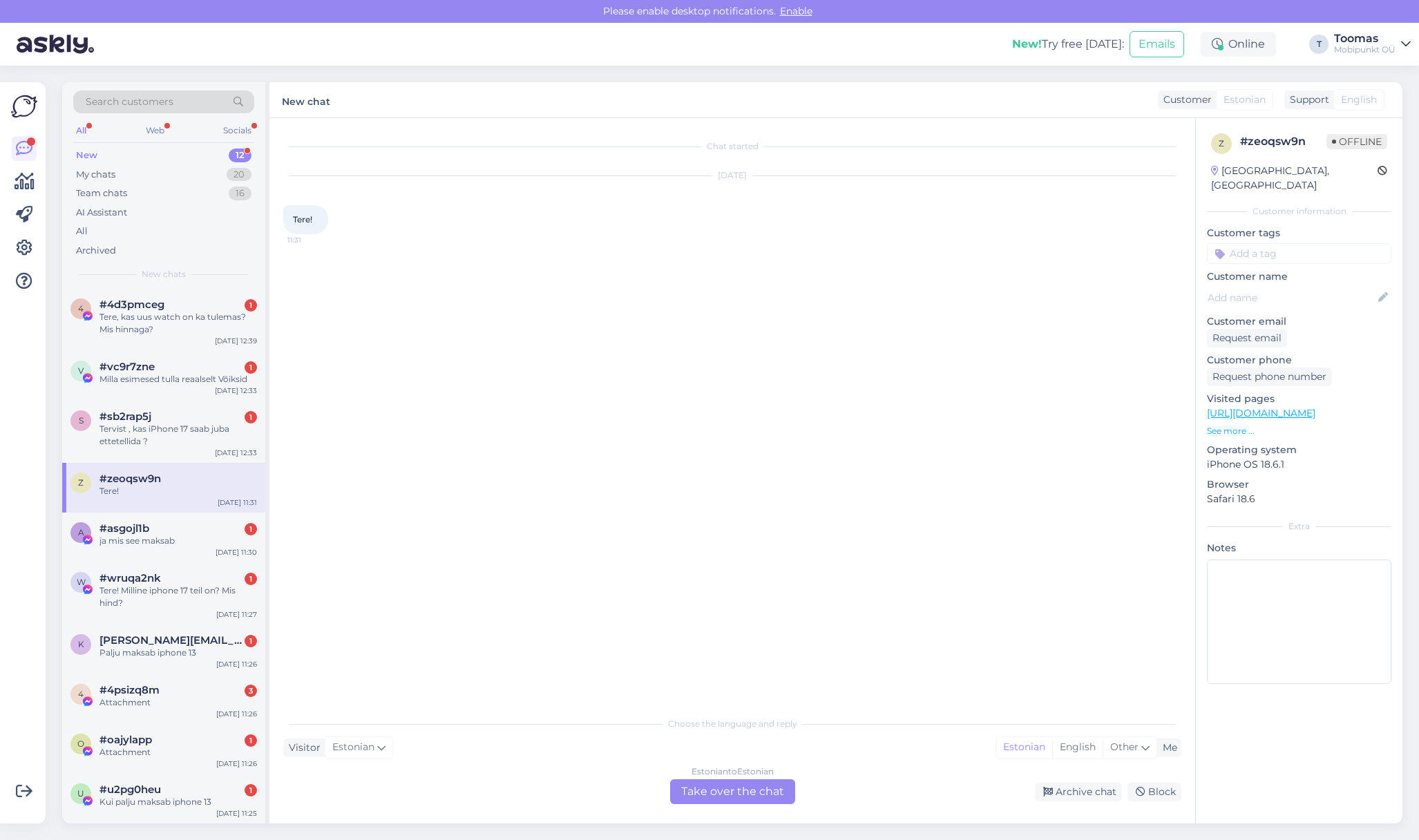
click at [718, 788] on div "Estonian to Estonian Take over the chat" at bounding box center [733, 791] width 125 height 24
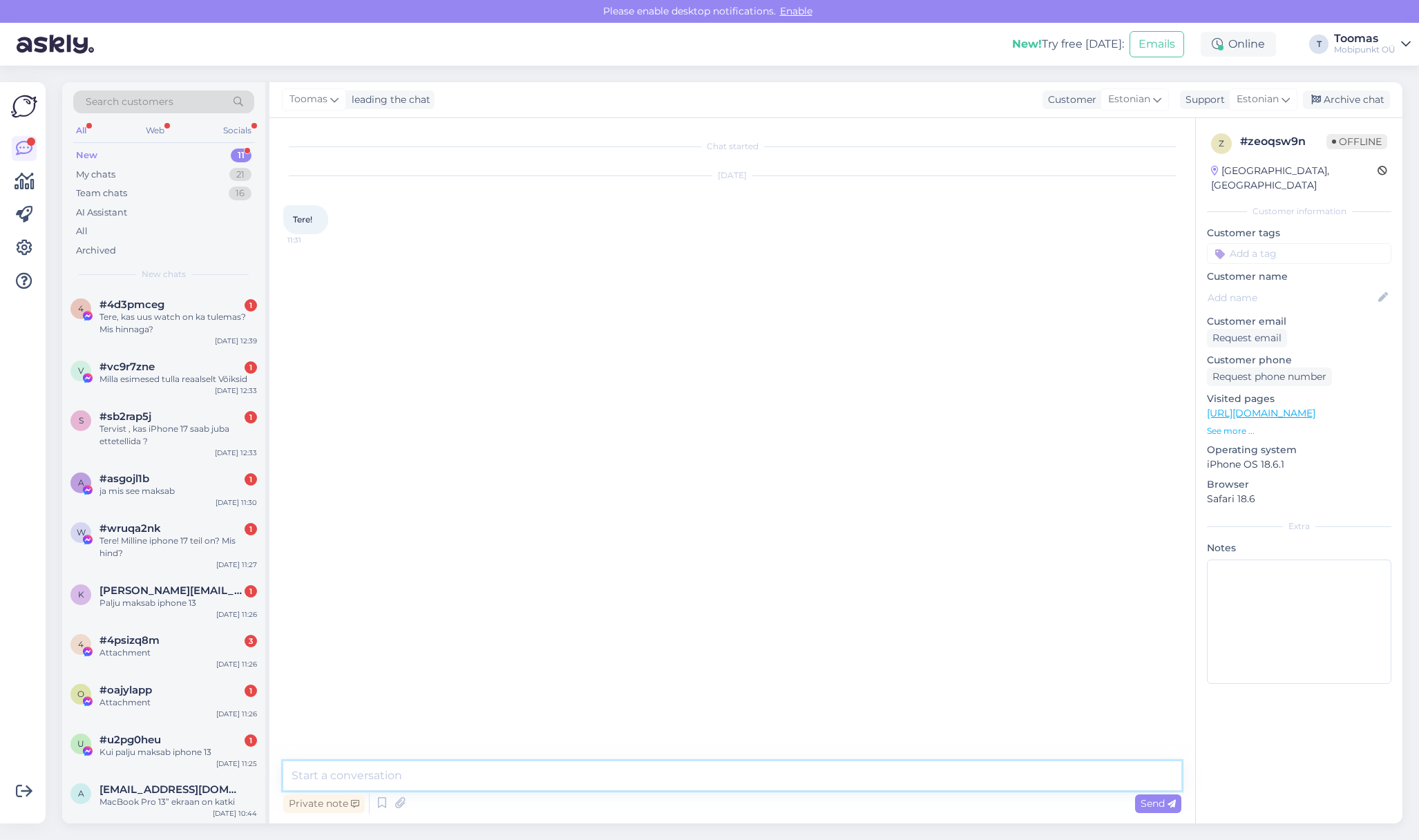
click at [724, 776] on textarea at bounding box center [731, 775] width 898 height 29
type textarea "Tere! Kuidas saame abiks olla?"
click at [215, 581] on div "k [PERSON_NAME][EMAIL_ADDRESS][DOMAIN_NAME] 1 Palju maksab iphone [DATE] 11:26" at bounding box center [164, 599] width 204 height 50
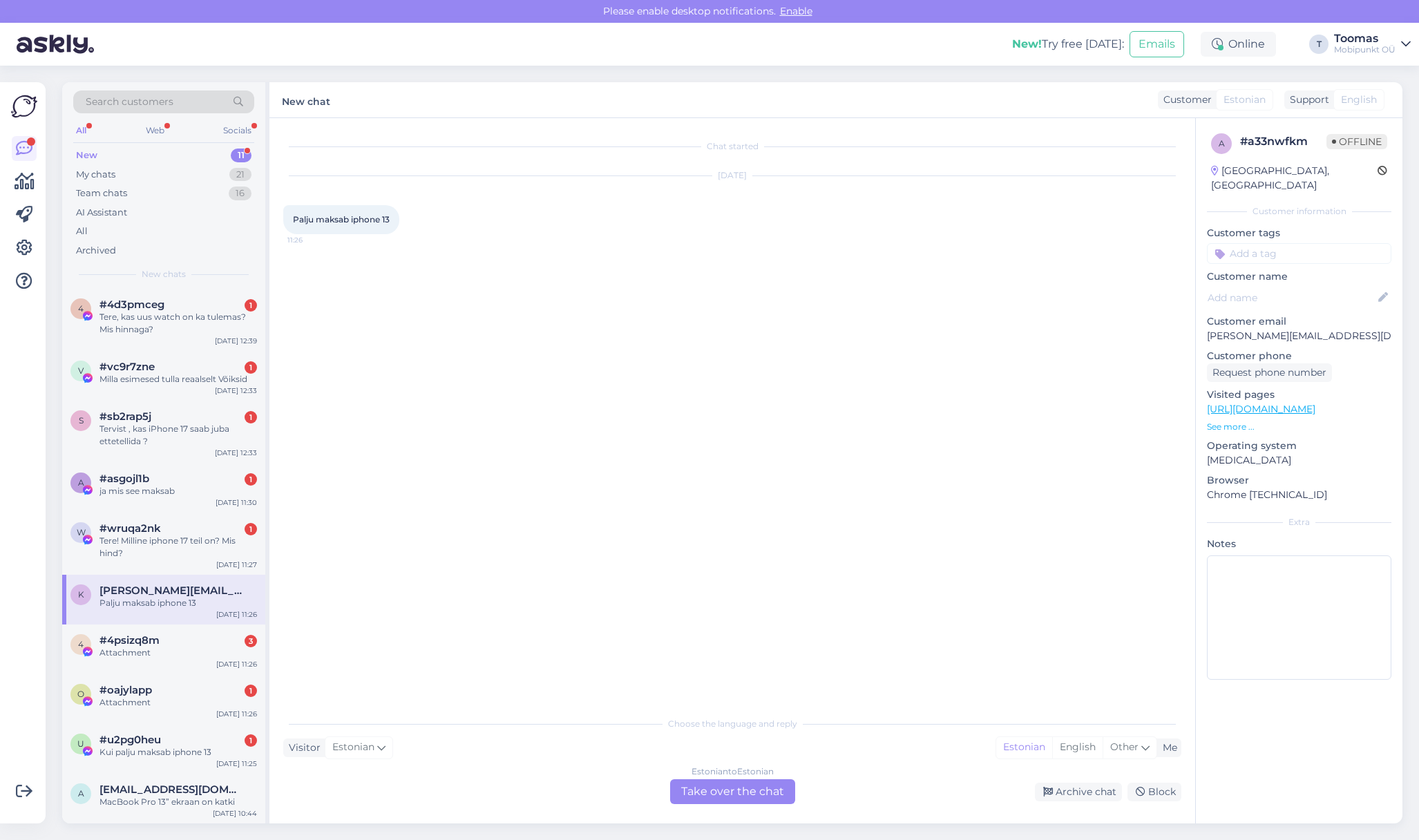
click at [760, 792] on div "Estonian to Estonian Take over the chat" at bounding box center [733, 791] width 125 height 24
click at [773, 783] on div "Estonian to Estonian Take over the chat" at bounding box center [733, 791] width 125 height 24
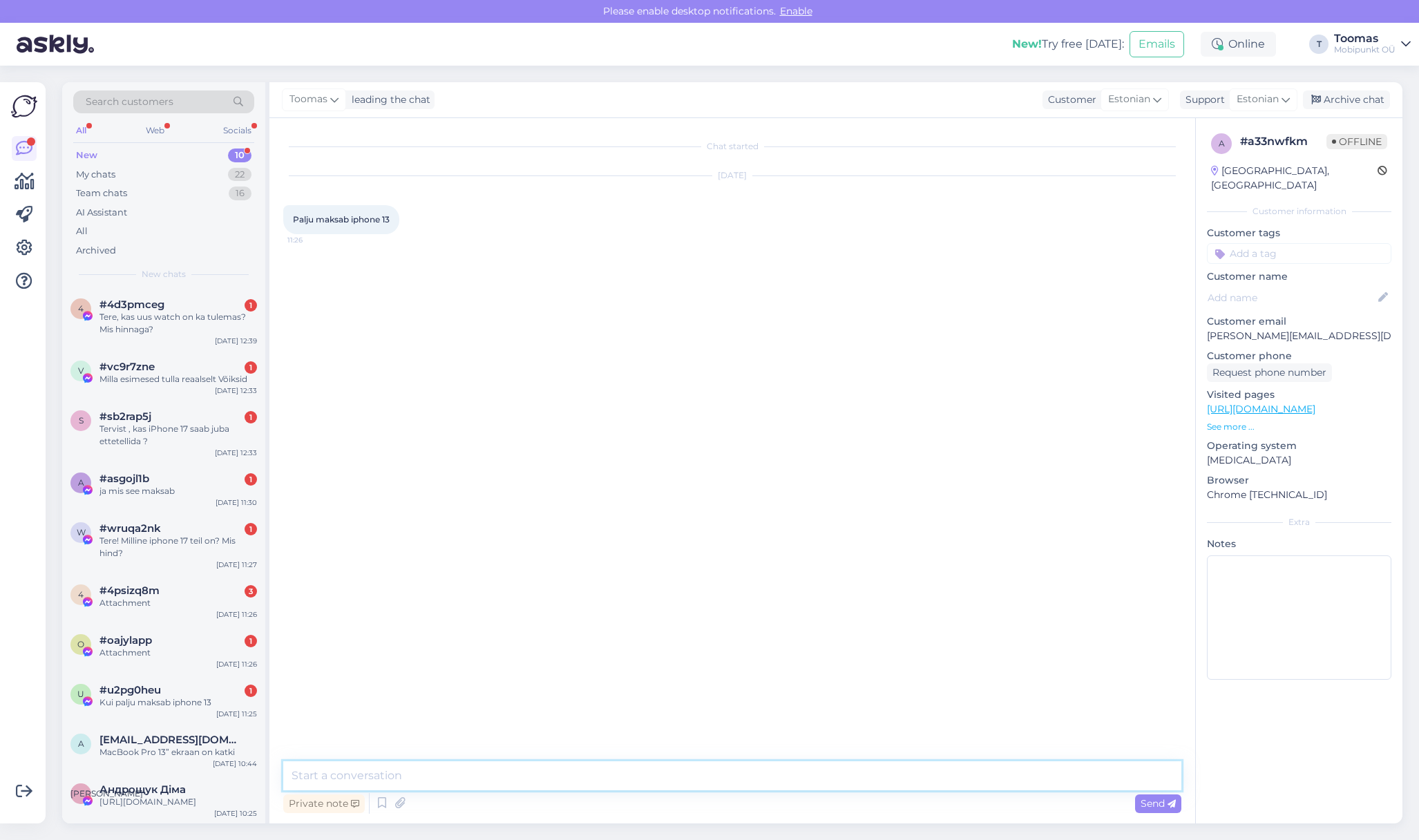
click at [793, 771] on textarea at bounding box center [731, 775] width 898 height 29
type textarea "Tere. Kas saaksite täpsustada millise mälumahuga iPhone 13 osta soovite?"
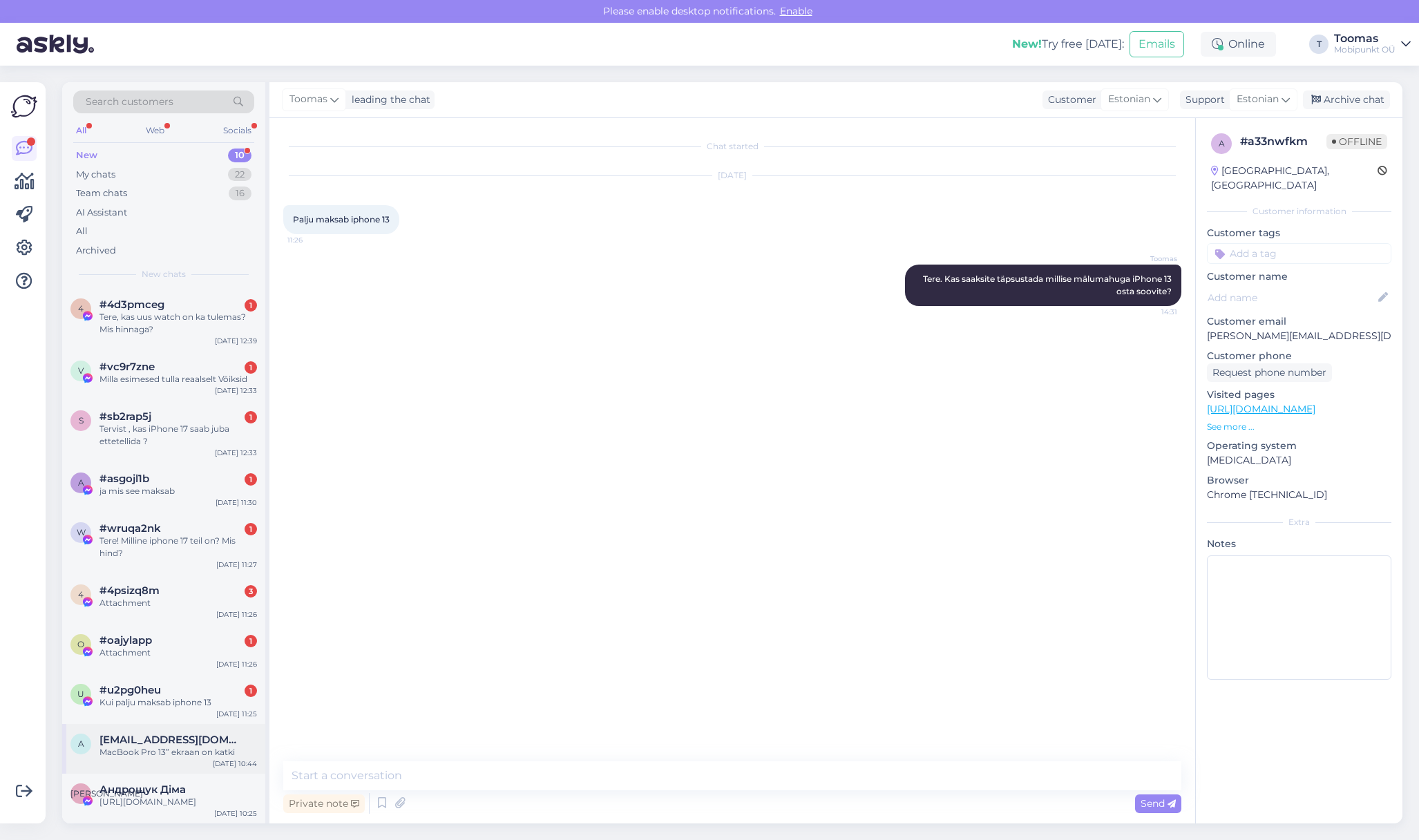
click at [143, 768] on div "a [EMAIL_ADDRESS][DOMAIN_NAME] MacBook Pro 13” ekraan on katki [DATE] 10:44" at bounding box center [164, 748] width 204 height 50
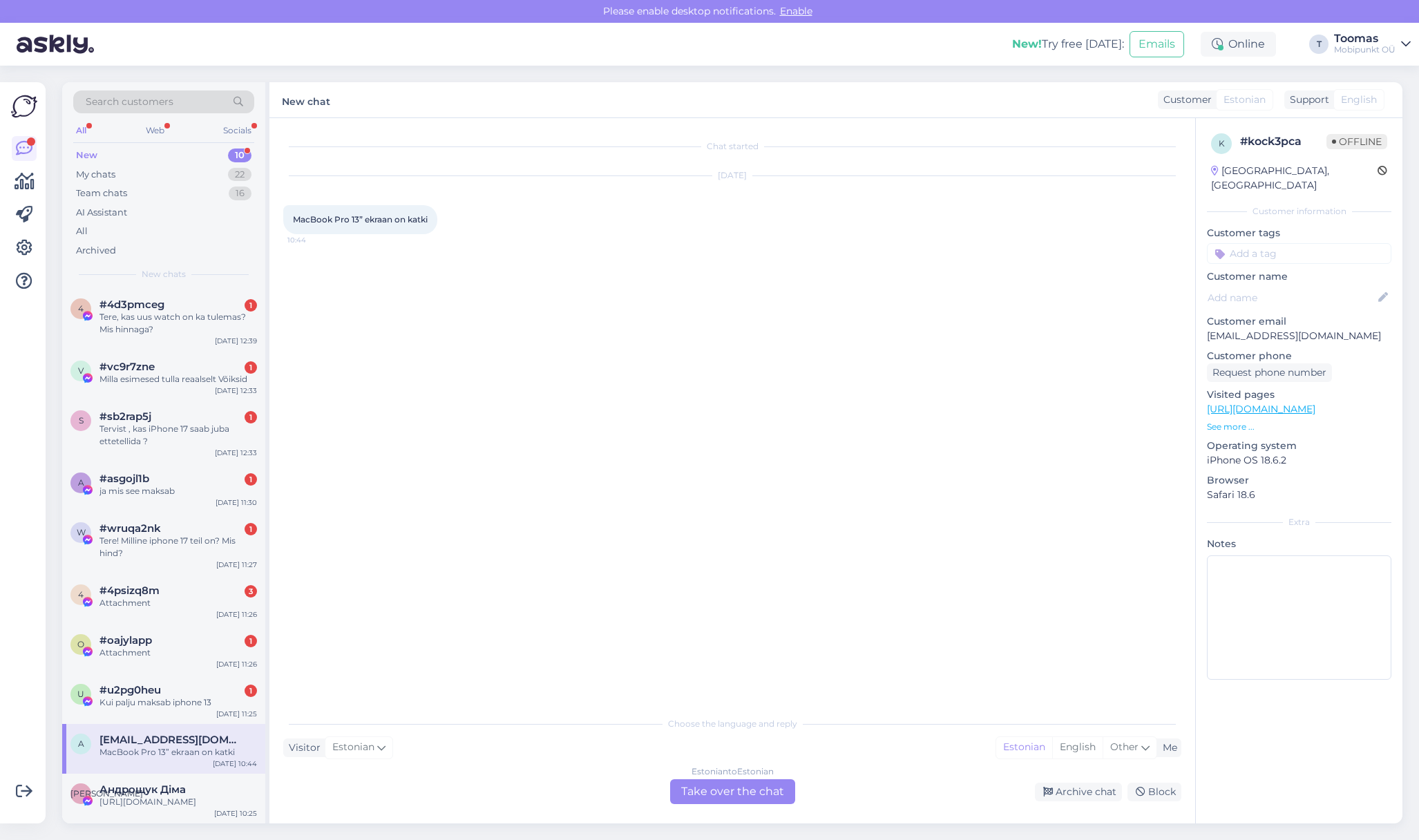
click at [704, 795] on div "Estonian to Estonian Take over the chat" at bounding box center [733, 791] width 125 height 24
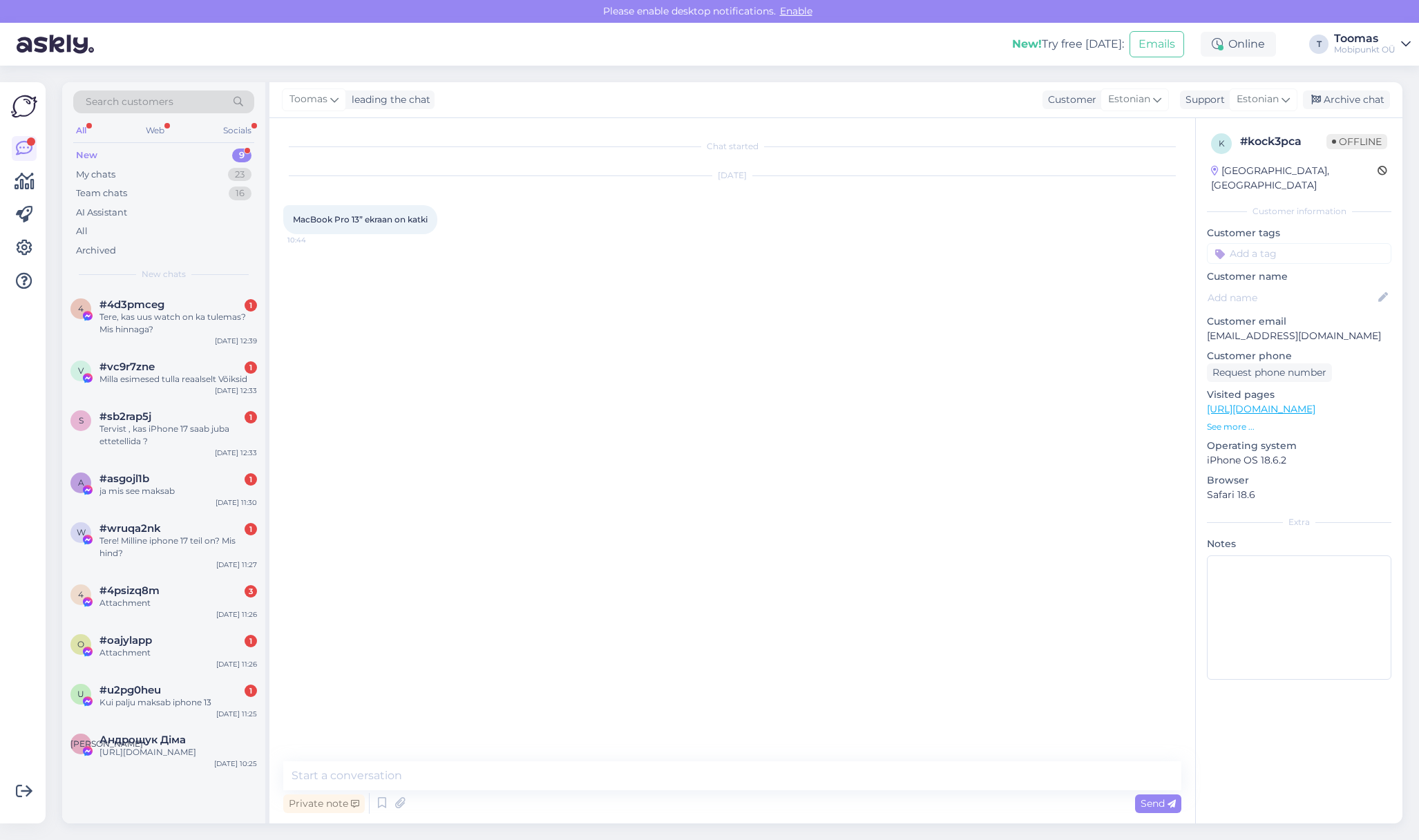
click at [704, 776] on textarea at bounding box center [731, 775] width 898 height 29
type textarea "Tere. Väga kahju kuulda, et selline probleem arvutiga on tekkinud. Kas saaksite…"
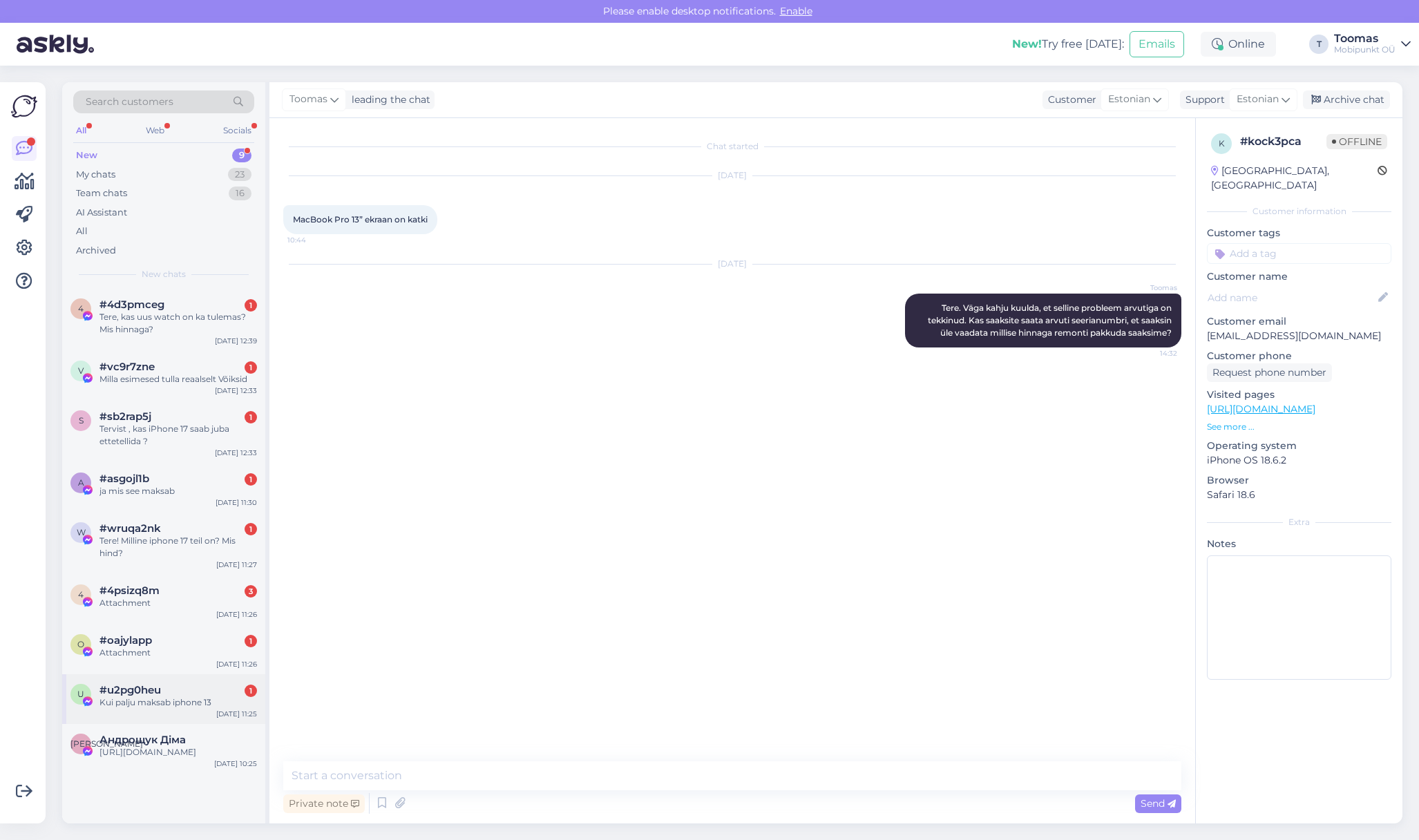
click at [187, 692] on div "#u2pg0heu 1" at bounding box center [178, 690] width 158 height 13
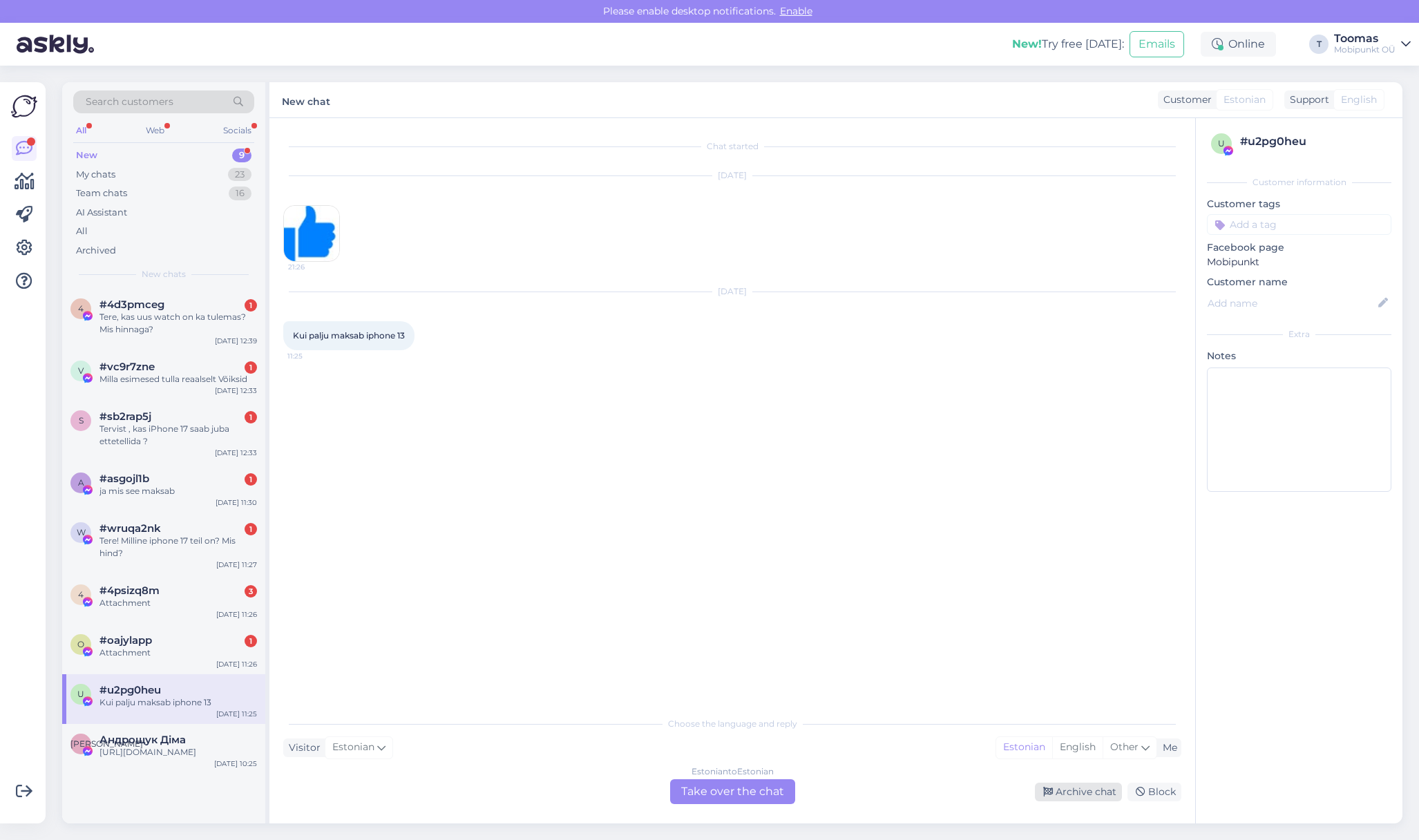
click at [1080, 791] on div "Archive chat" at bounding box center [1078, 792] width 87 height 19
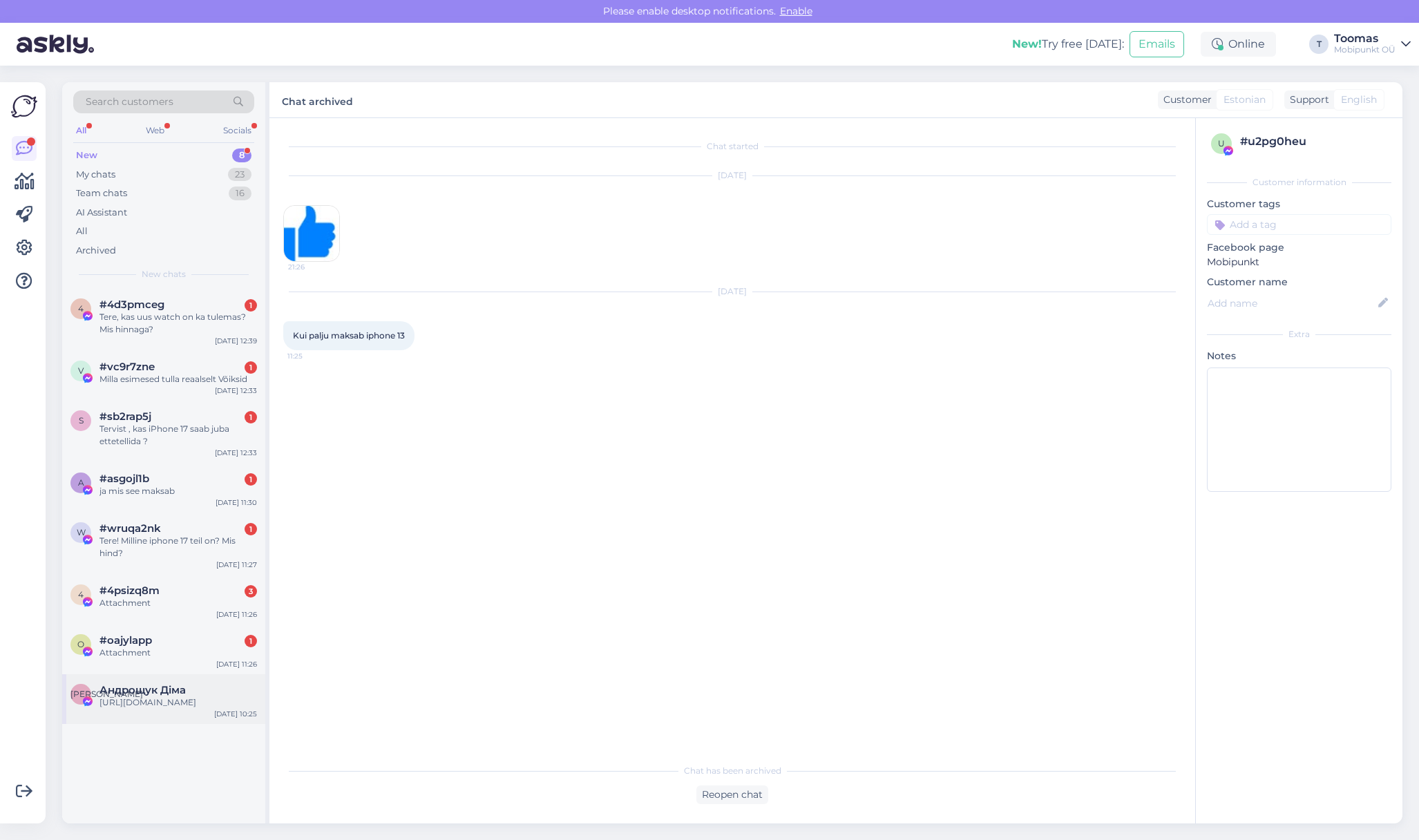
click at [143, 681] on div "А Андрощук Діма [URL][DOMAIN_NAME] [DATE] 10:25" at bounding box center [164, 698] width 204 height 50
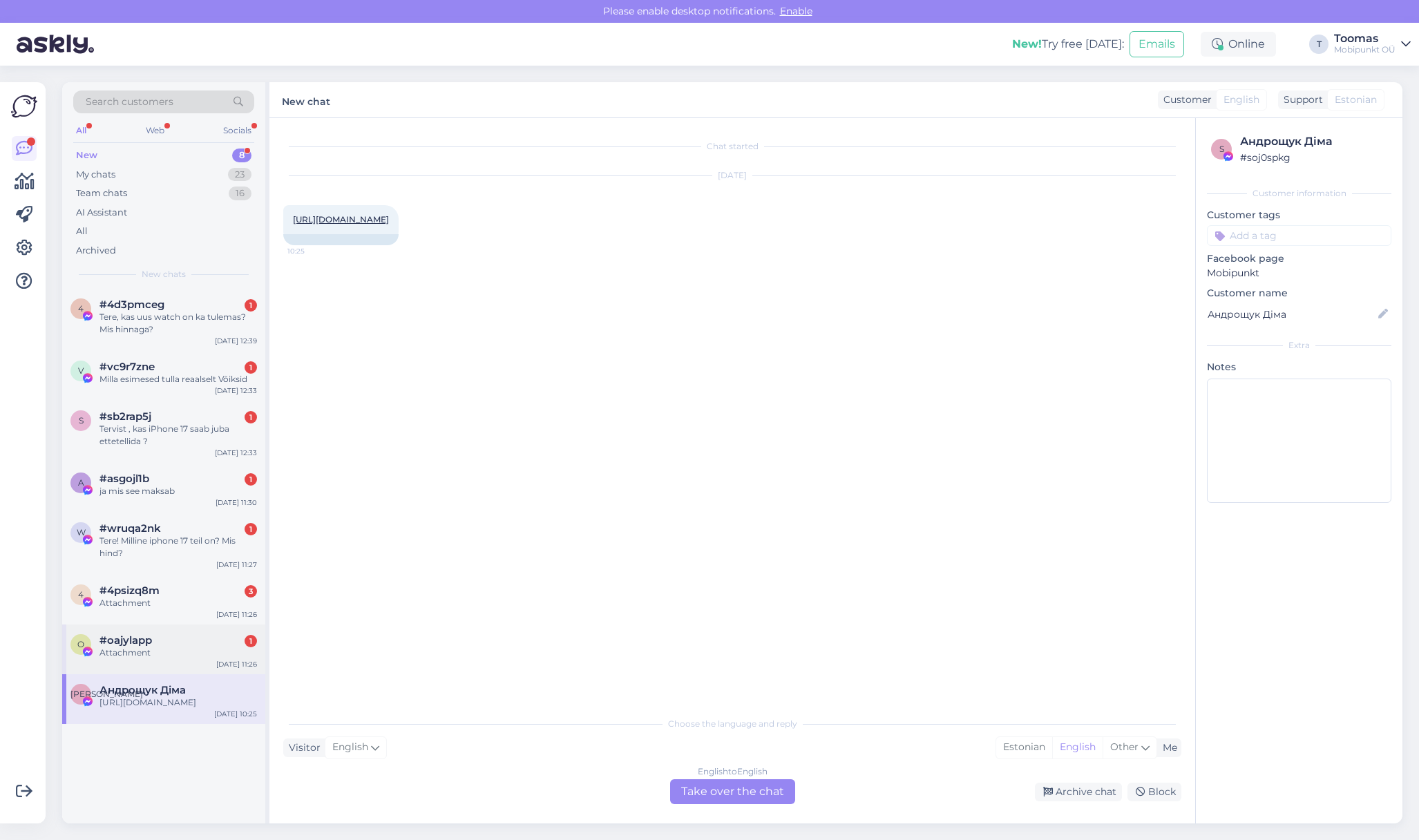
click at [166, 652] on div "Attachment" at bounding box center [178, 653] width 158 height 13
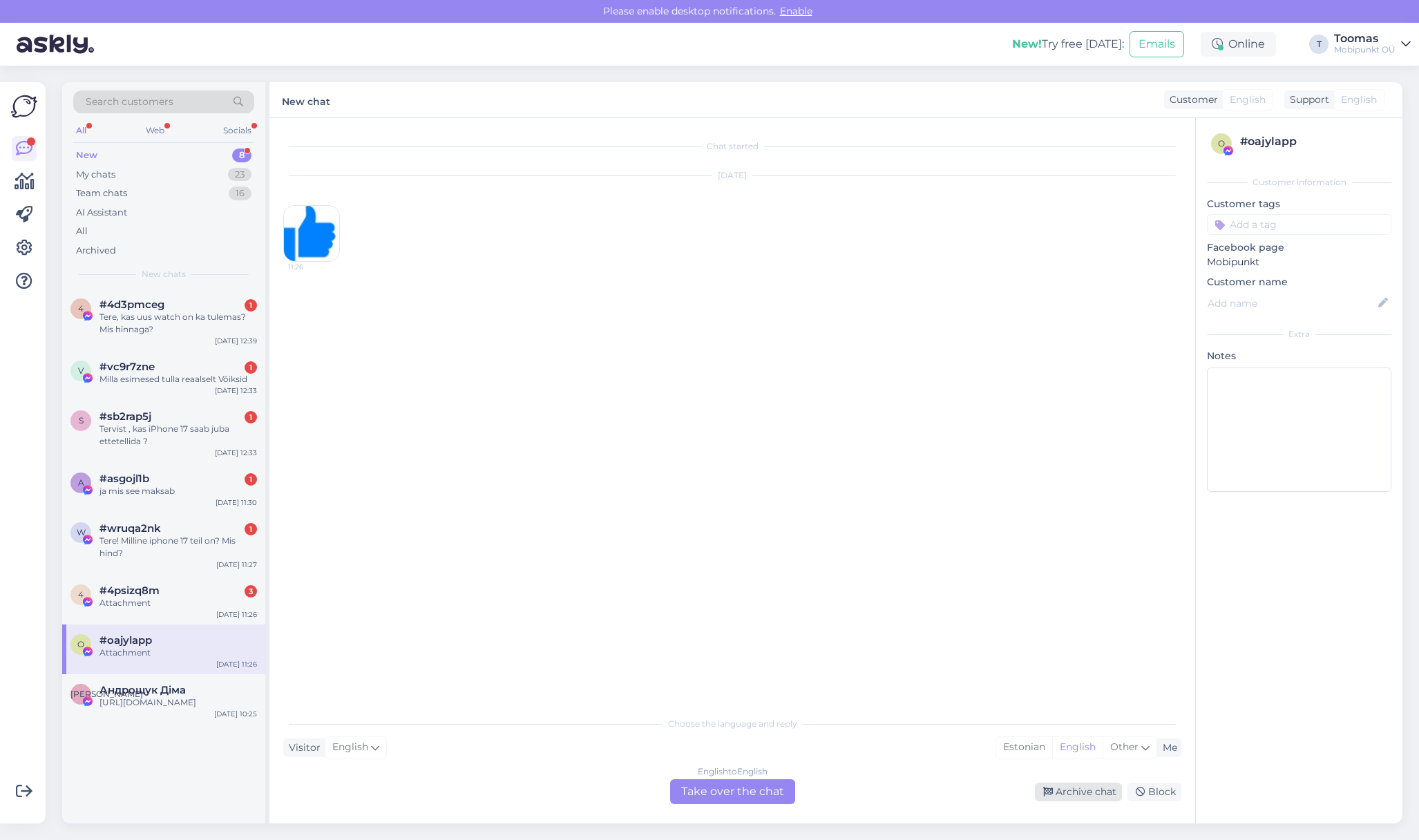
click at [1057, 793] on div "Archive chat" at bounding box center [1078, 792] width 87 height 19
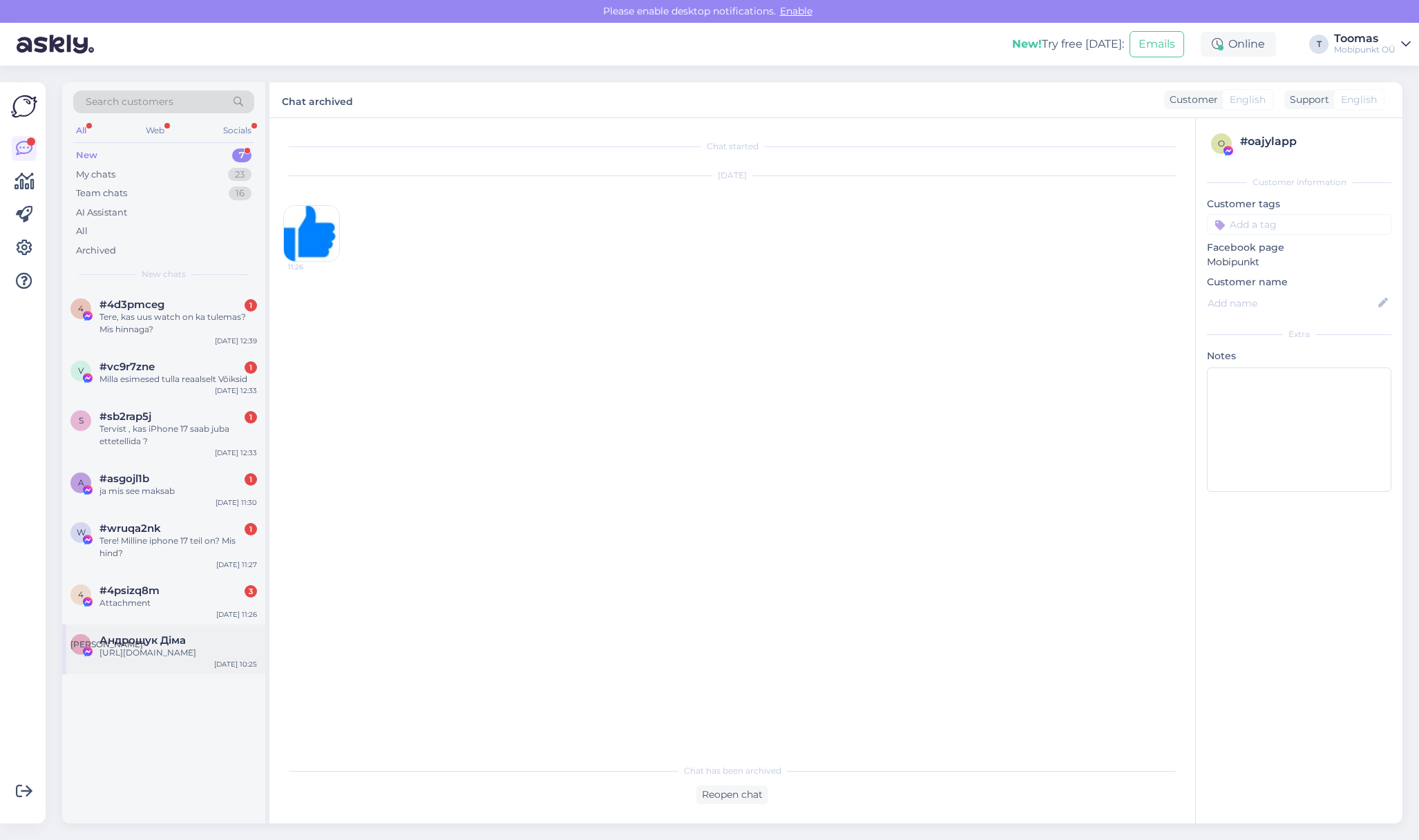
click at [161, 658] on div "[URL][DOMAIN_NAME]" at bounding box center [178, 653] width 158 height 13
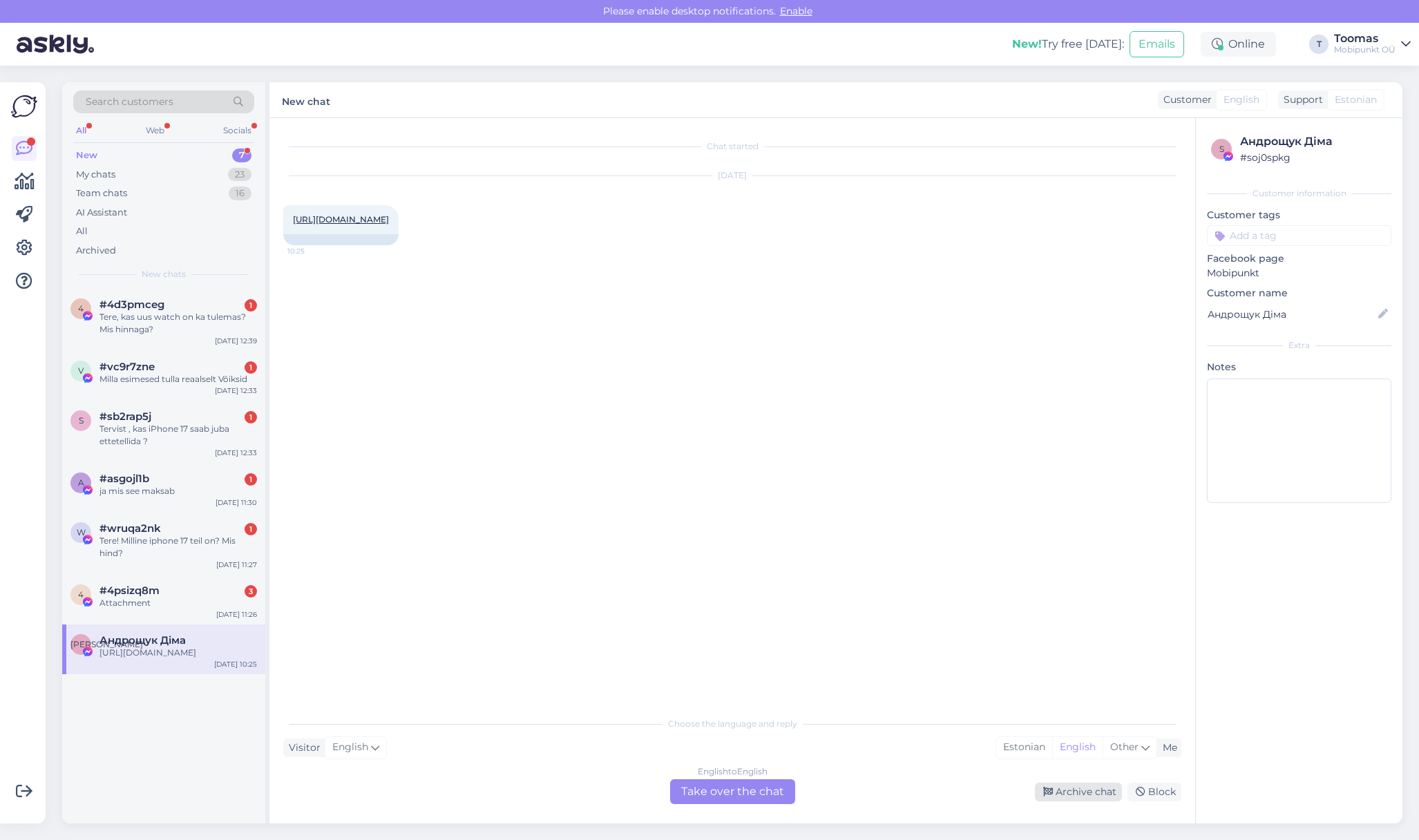
click at [1057, 796] on div "Archive chat" at bounding box center [1078, 792] width 87 height 19
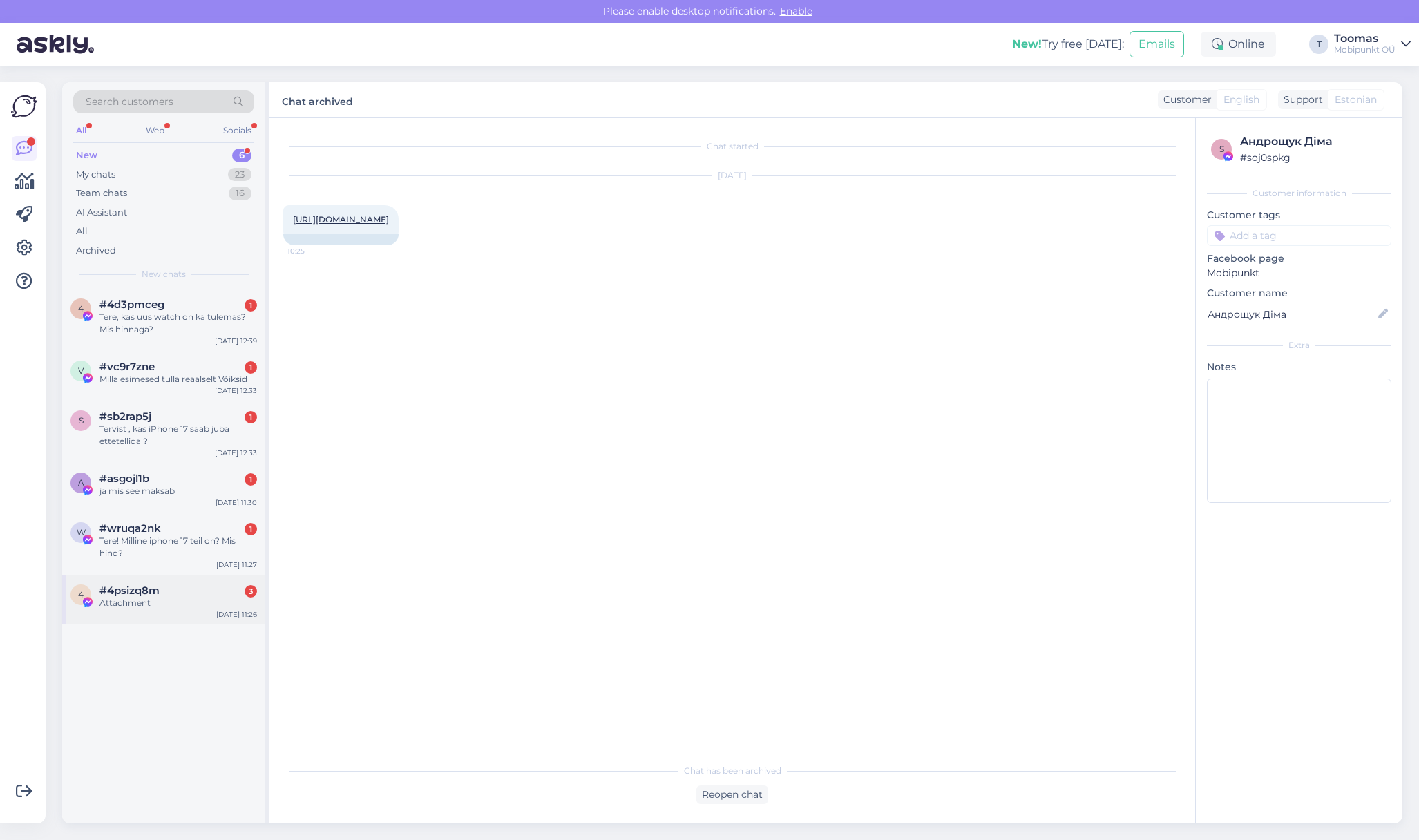
click at [116, 598] on div "Attachment" at bounding box center [178, 603] width 158 height 13
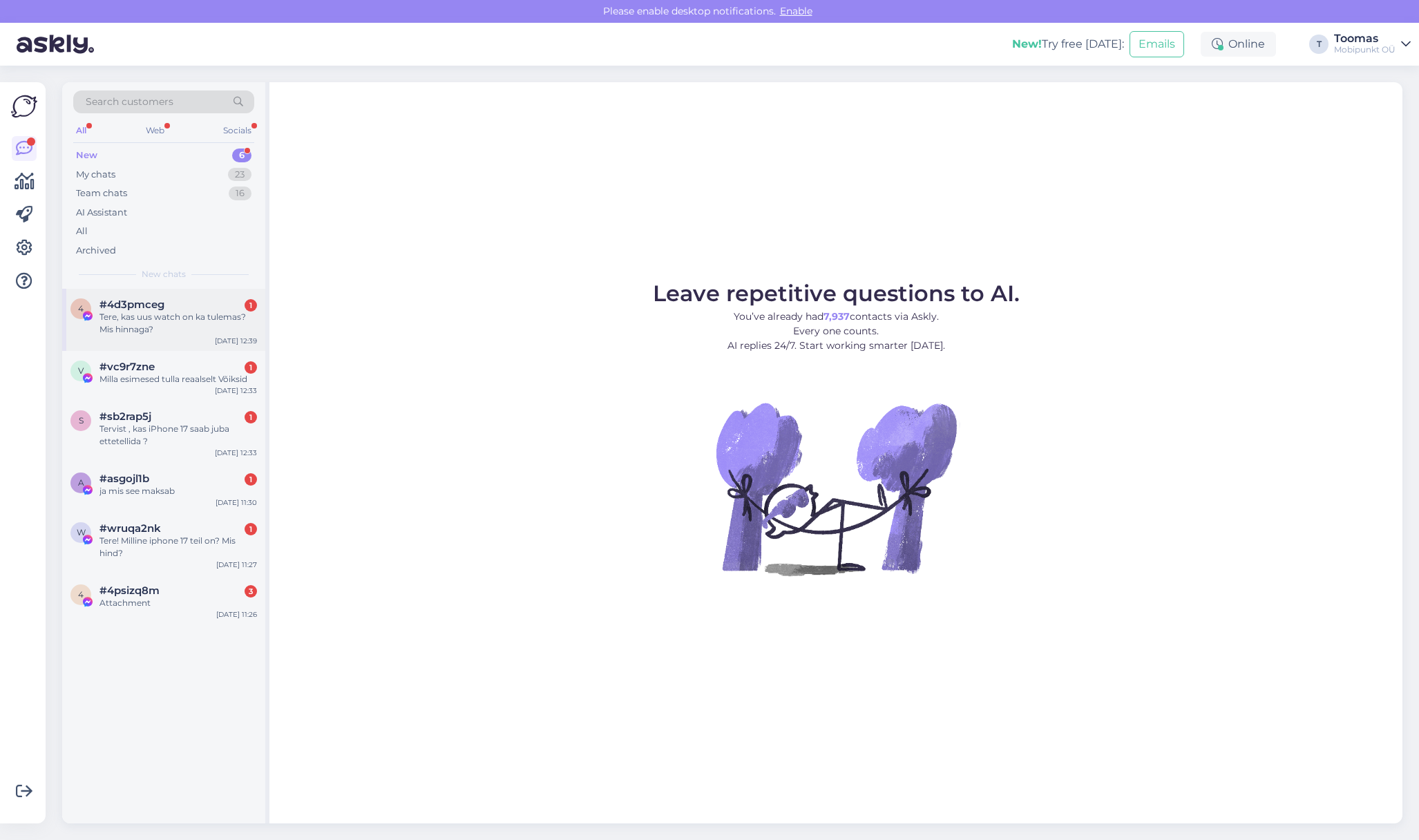
click at [134, 326] on div "Tere, kas uus watch on ka tulemas? Mis hinnaga?" at bounding box center [178, 322] width 158 height 24
